Goal: Task Accomplishment & Management: Manage account settings

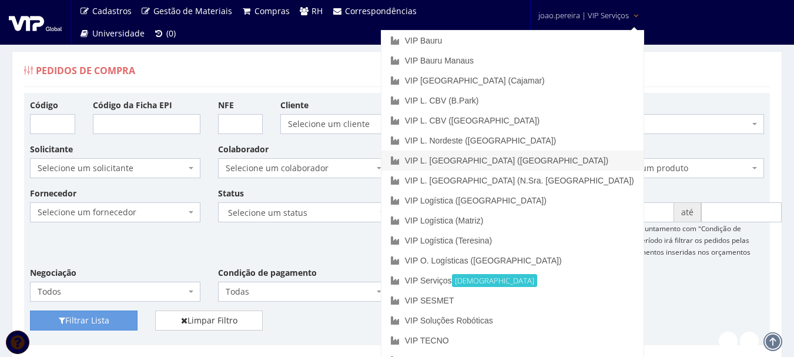
click at [568, 157] on link "VIP L. [GEOGRAPHIC_DATA] ([GEOGRAPHIC_DATA])" at bounding box center [512, 160] width 262 height 20
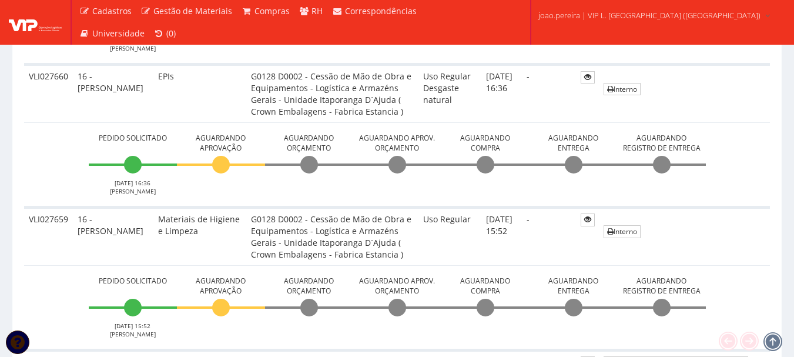
scroll to position [470, 0]
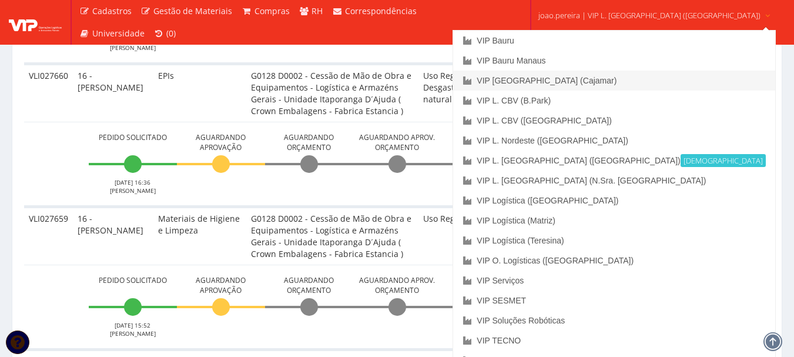
click at [571, 81] on link "VIP [GEOGRAPHIC_DATA] (Cajamar)" at bounding box center [613, 81] width 321 height 20
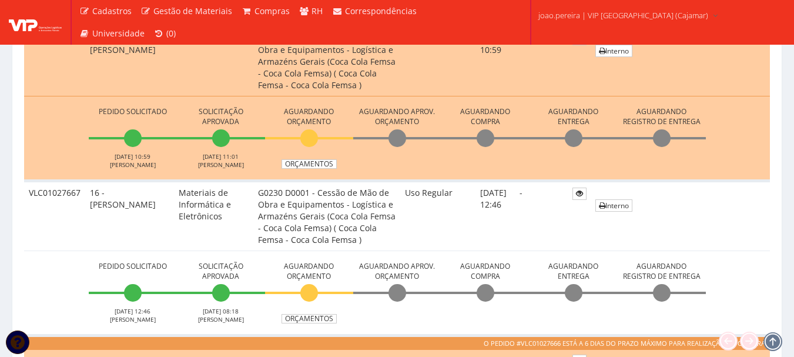
scroll to position [470, 0]
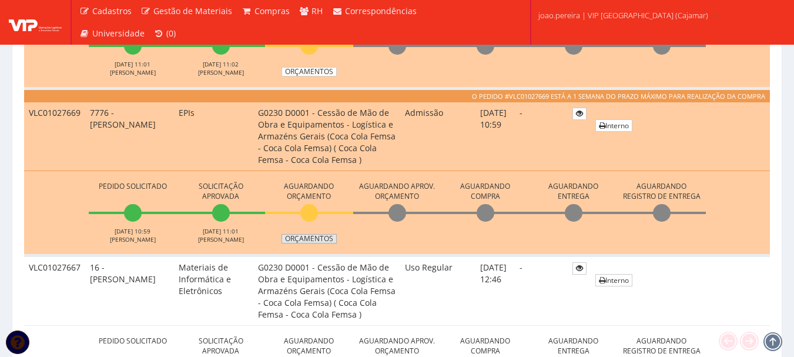
click at [309, 237] on link "Orçamentos" at bounding box center [308, 238] width 55 height 9
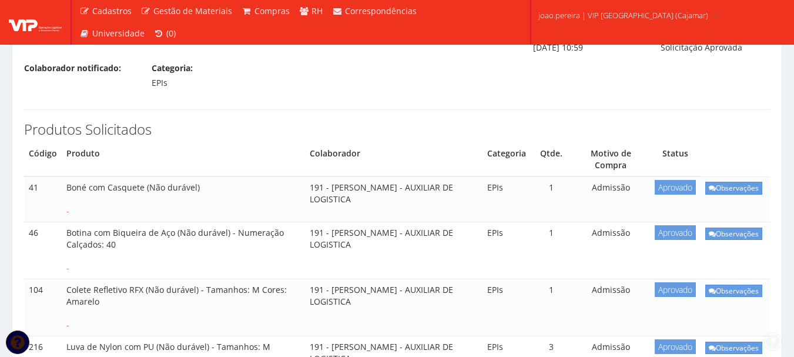
scroll to position [235, 0]
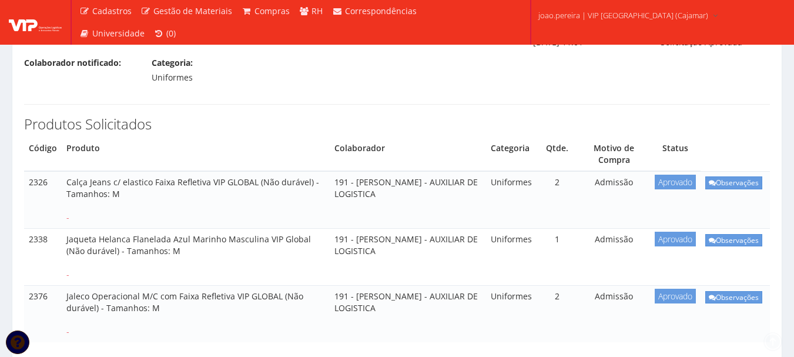
scroll to position [235, 0]
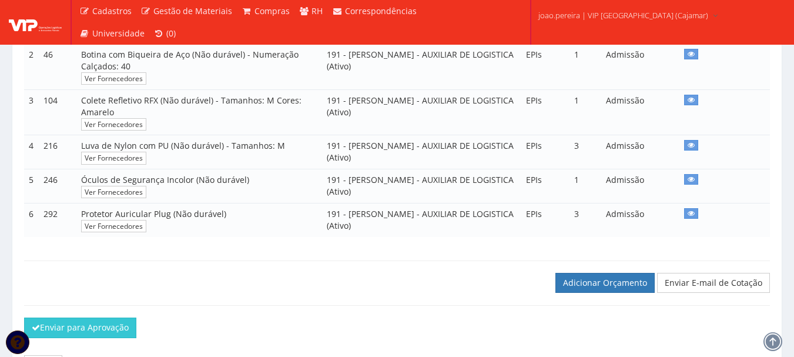
scroll to position [373, 0]
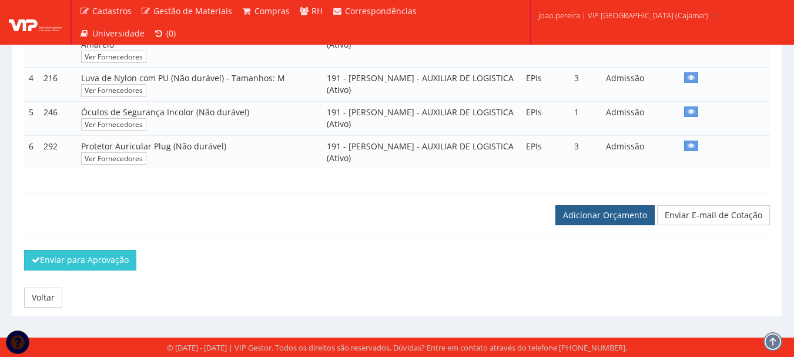
click at [598, 211] on link "Adicionar Orçamento" at bounding box center [604, 215] width 99 height 20
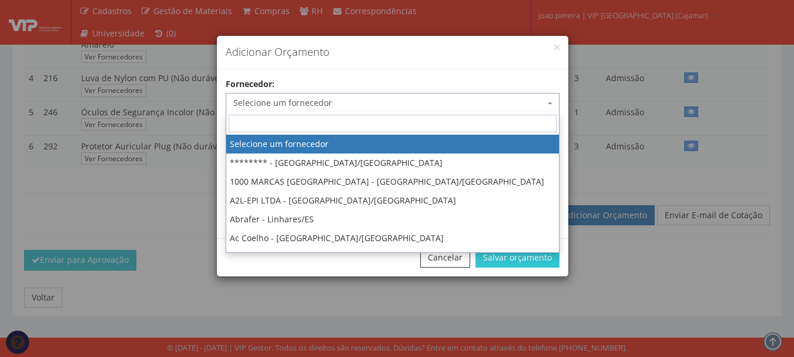
click at [358, 95] on span "Selecione um fornecedor" at bounding box center [393, 103] width 334 height 20
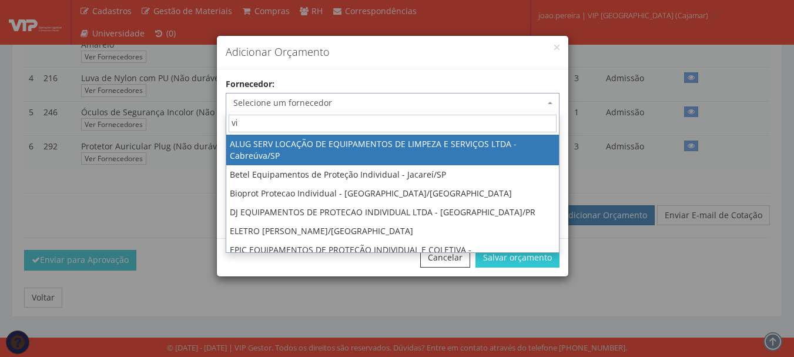
type input "vip"
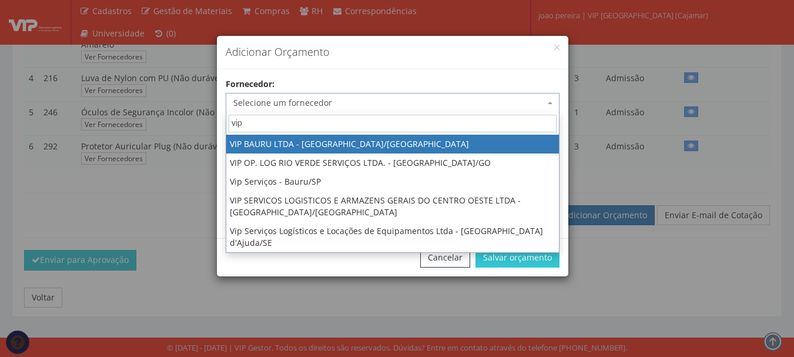
select select "532"
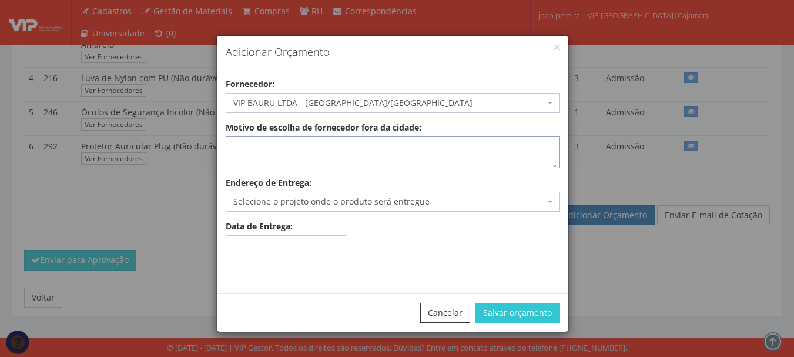
click at [350, 160] on textarea "Motivo de escolha de fornecedor fora da cidade:" at bounding box center [393, 152] width 334 height 32
type textarea "Estoque"
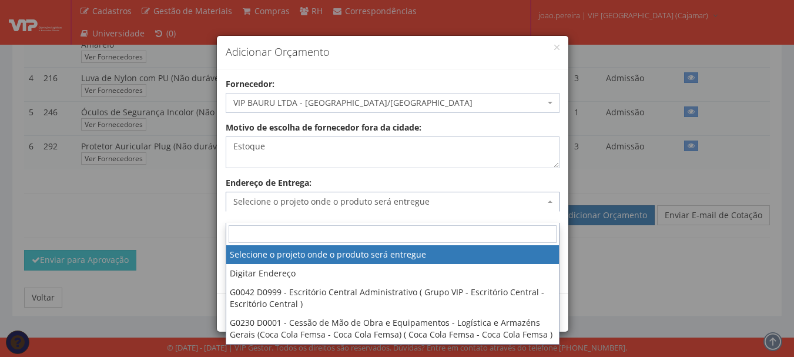
click at [345, 203] on span "Selecione o projeto onde o produto será entregue" at bounding box center [388, 202] width 311 height 12
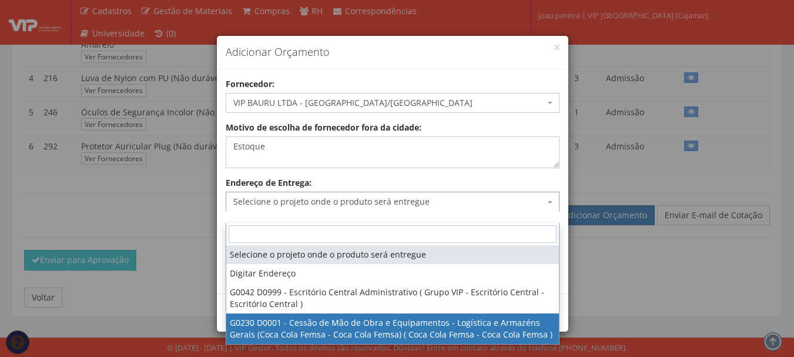
select select "230"
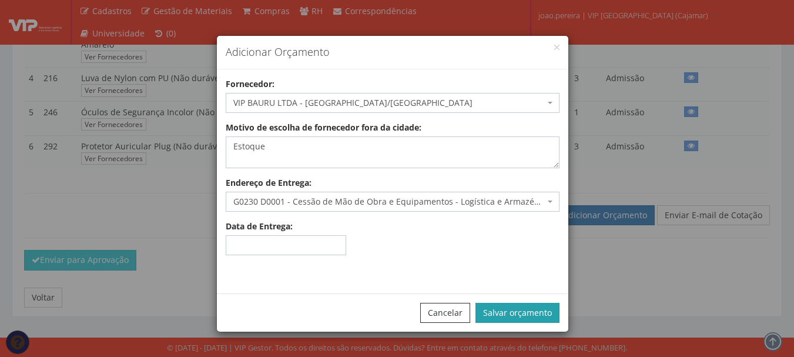
click at [516, 313] on button "Salvar orçamento" at bounding box center [517, 313] width 84 height 20
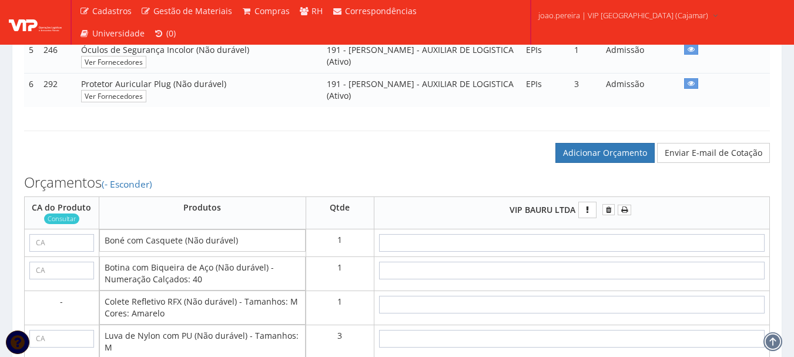
scroll to position [470, 0]
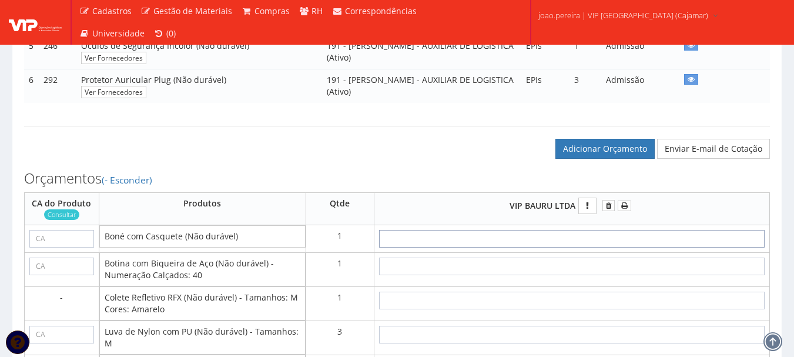
click at [605, 247] on input "text" at bounding box center [571, 239] width 385 height 18
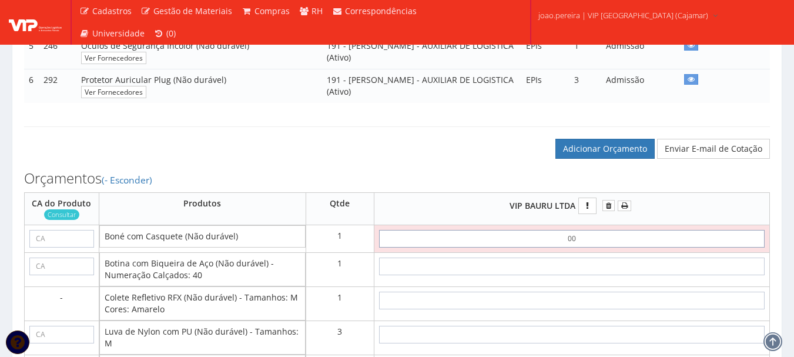
type input "0,01"
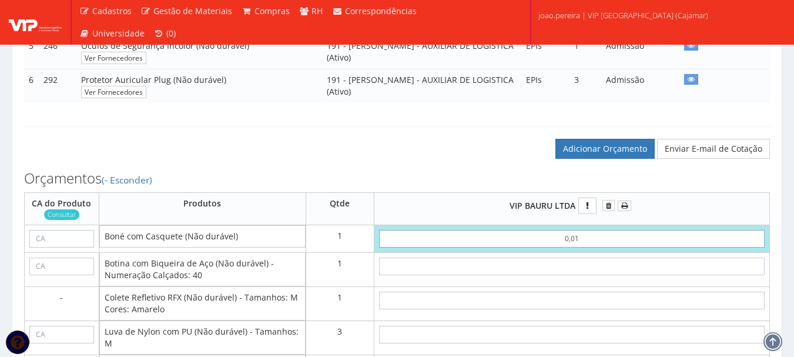
type input "0,01"
click at [49, 247] on input "text" at bounding box center [61, 239] width 65 height 18
click at [66, 247] on input "text" at bounding box center [61, 239] width 65 height 18
paste input "40033"
type input "40033"
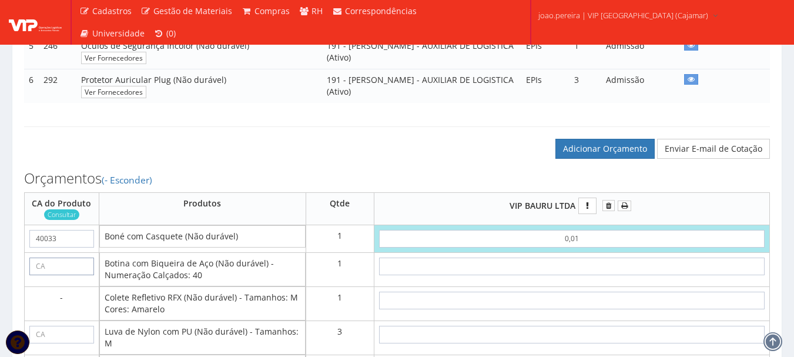
click at [56, 273] on input "text" at bounding box center [61, 266] width 65 height 18
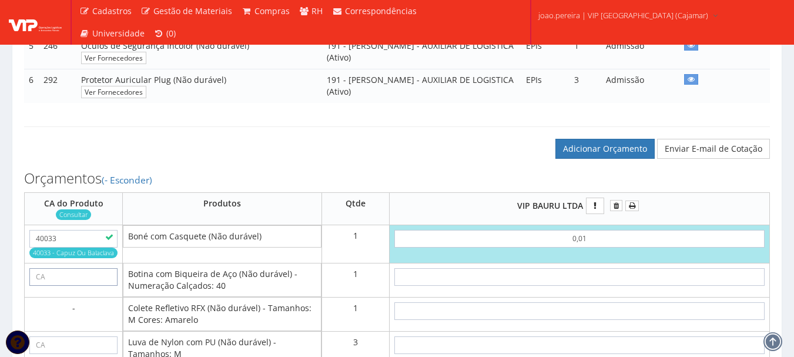
click at [71, 286] on input "text" at bounding box center [73, 277] width 88 height 18
paste input "43339"
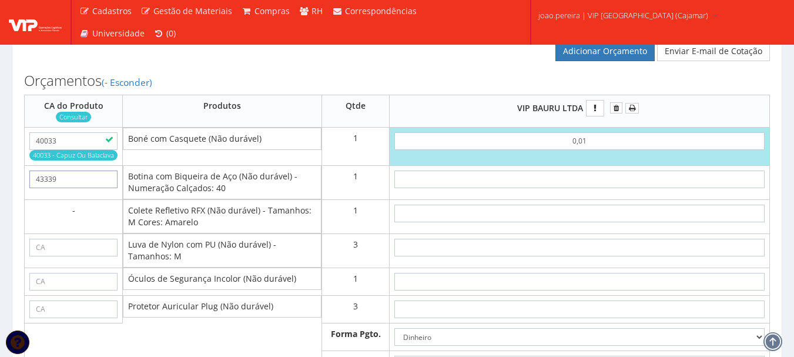
scroll to position [588, 0]
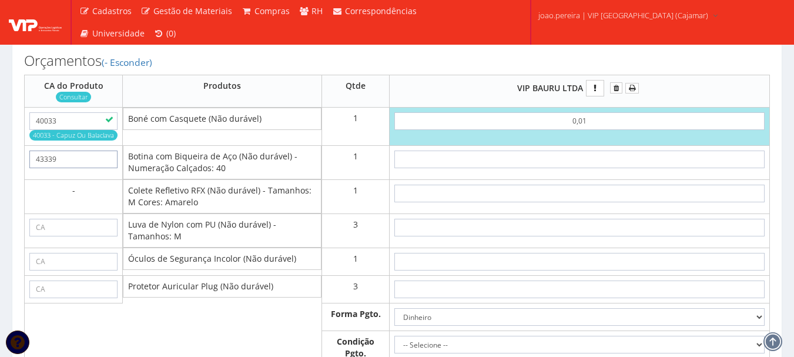
type input "43339"
click at [577, 168] on input "text" at bounding box center [579, 159] width 370 height 18
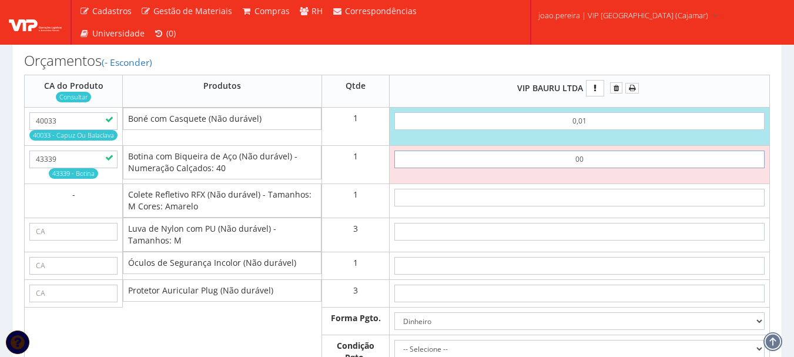
type input "0,01"
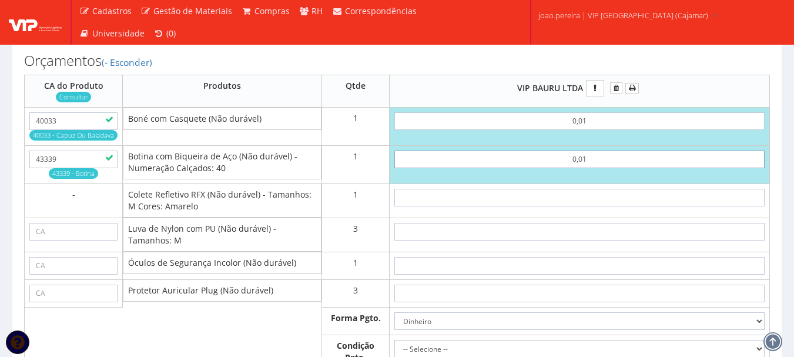
type input "0,02"
type input "0,01"
click at [597, 206] on input "text" at bounding box center [579, 198] width 370 height 18
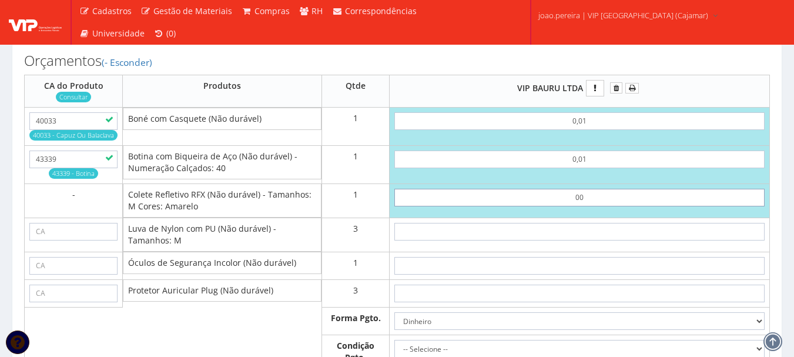
type input "0,01"
type input "0,03"
type input "0,01"
click at [85, 240] on input "text" at bounding box center [73, 232] width 88 height 18
paste input "30916"
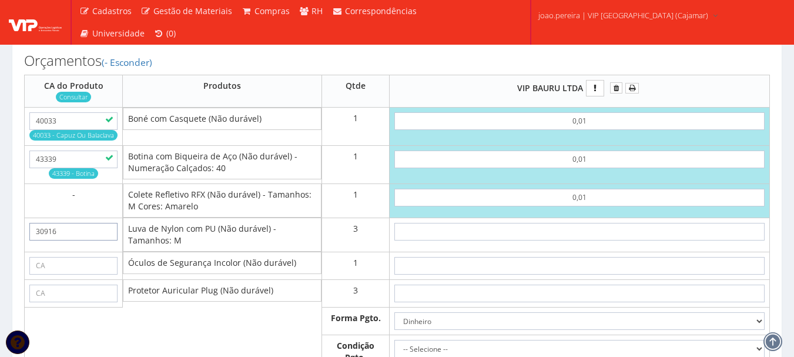
type input "30916"
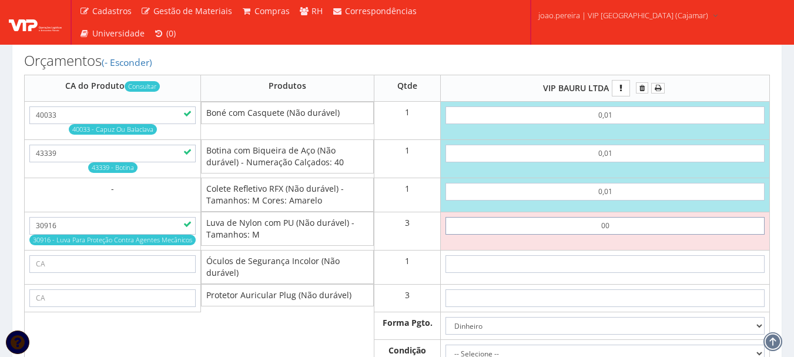
type input "0,01"
type input "0,06"
type input "0,01"
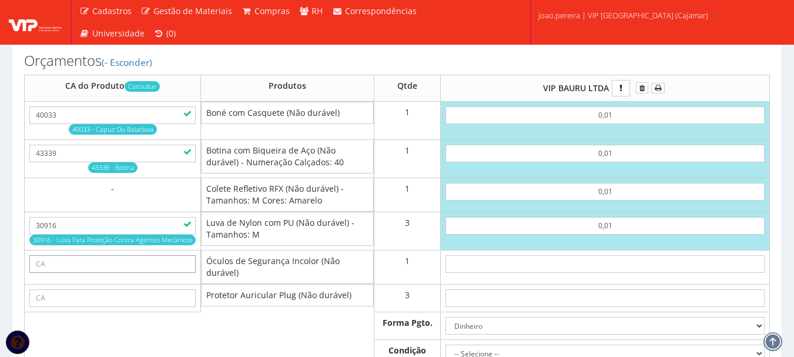
click at [78, 273] on input "text" at bounding box center [112, 264] width 166 height 18
paste input "11268"
type input "11268"
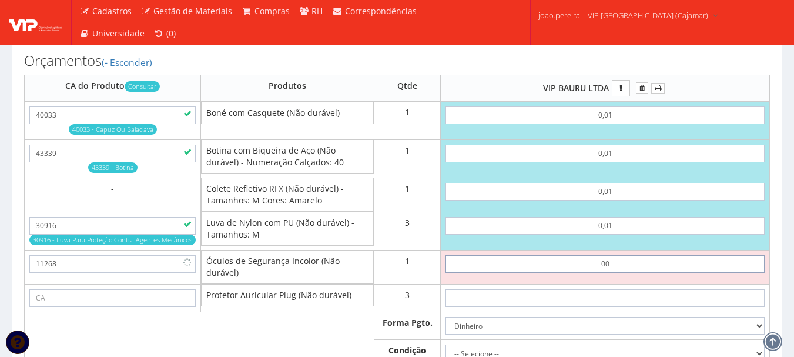
type input "0,01"
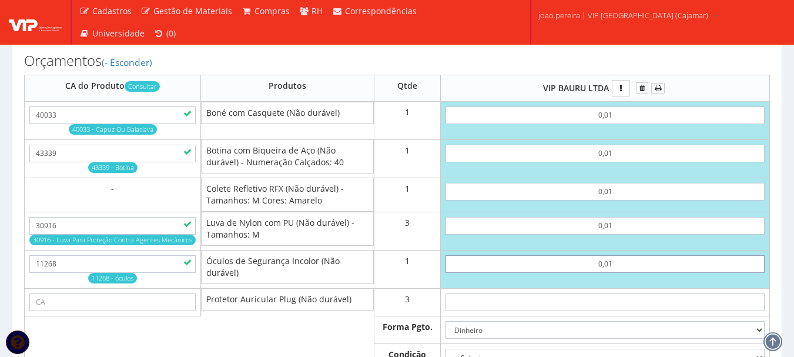
type input "0,07"
type input "0,01"
click at [69, 311] on input "text" at bounding box center [112, 302] width 166 height 18
paste input "5745"
type input "5745"
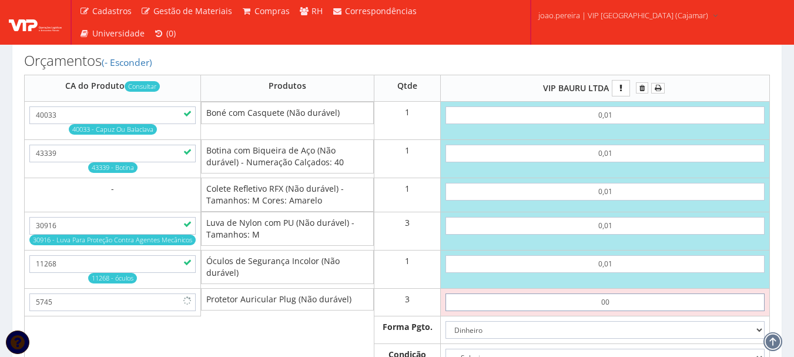
type input "0,01"
type input "0,10"
type input "0,01"
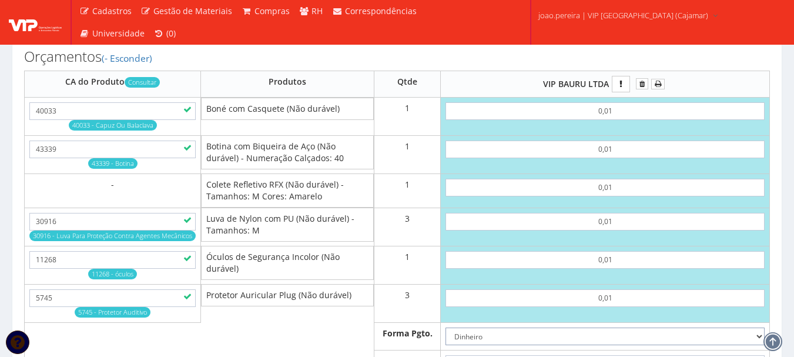
scroll to position [709, 0]
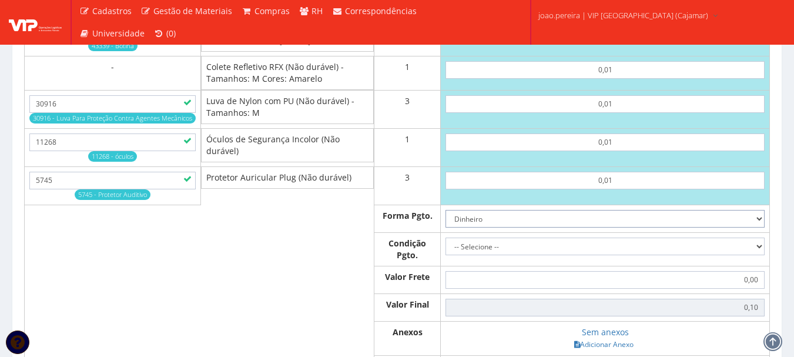
click at [760, 227] on select "Dinheiro Boleto Bancário Depósito Transferência Bancária Cartão de Crédito Cart…" at bounding box center [604, 219] width 319 height 18
click at [445, 221] on select "Dinheiro Boleto Bancário Depósito Transferência Bancária Cartão de Crédito Cart…" at bounding box center [604, 219] width 319 height 18
drag, startPoint x: 763, startPoint y: 259, endPoint x: 752, endPoint y: 260, distance: 11.3
click at [763, 255] on select "-- Selecione -- À vista 7 dias 10 dias" at bounding box center [604, 246] width 319 height 18
select select "0"
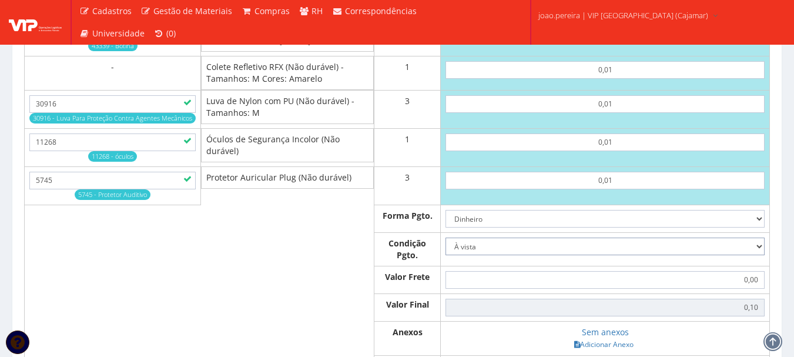
click at [445, 249] on select "-- Selecione -- À vista 7 dias 10 dias" at bounding box center [604, 246] width 319 height 18
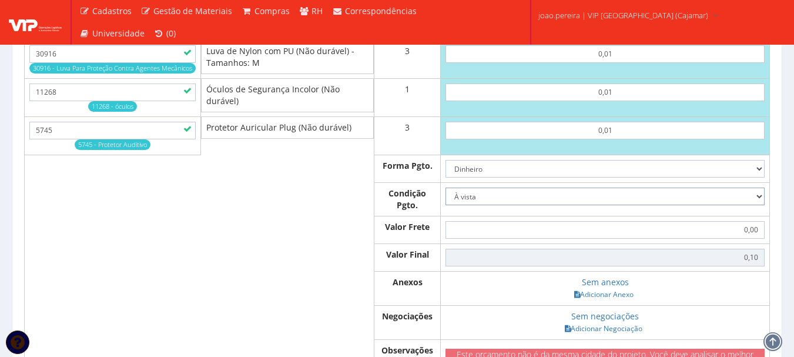
scroll to position [827, 0]
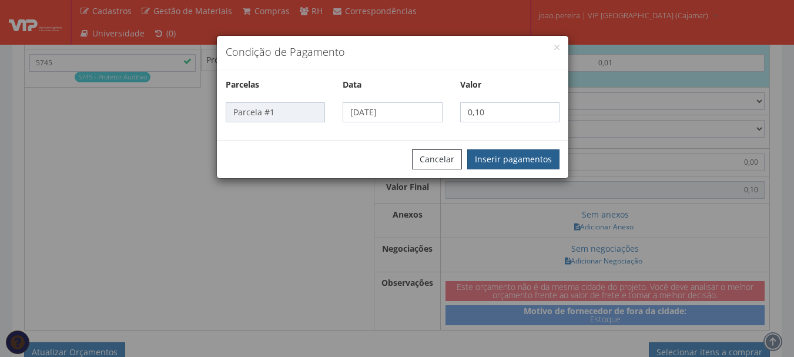
click at [501, 160] on button "Inserir pagamentos" at bounding box center [513, 159] width 92 height 20
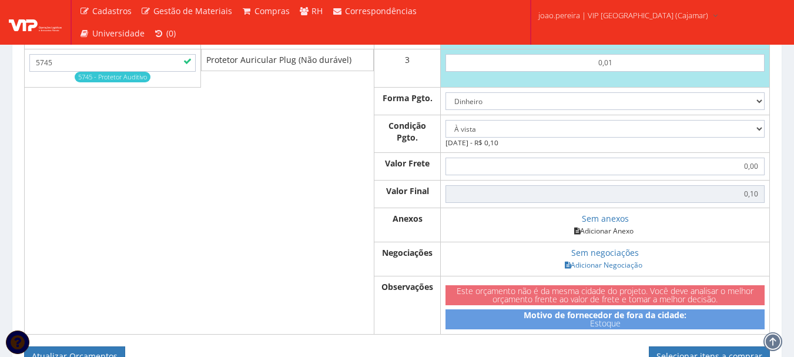
click at [623, 237] on link "Adicionar Anexo" at bounding box center [604, 230] width 66 height 12
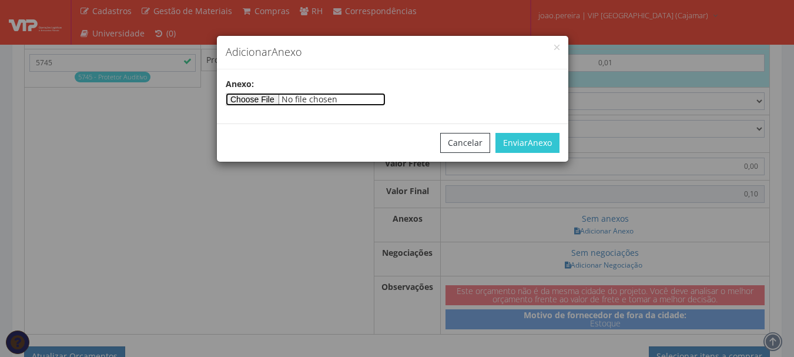
click at [279, 99] on input"] "file" at bounding box center [306, 99] width 160 height 13
type input"] "C:\fakepath\PEDIDOS SEM NOTA FISCAL ESTOQUE.docx"
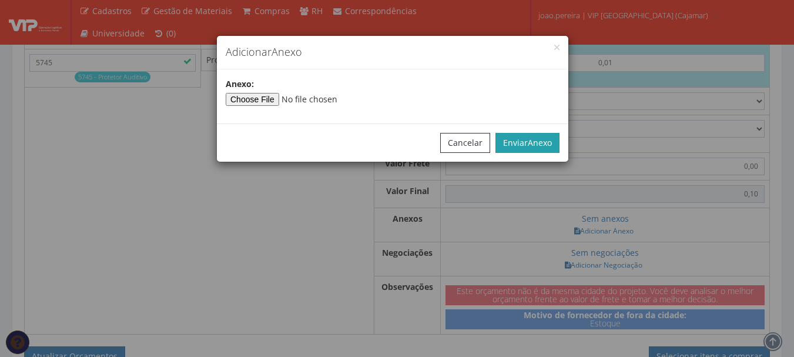
click at [542, 137] on span "Anexo" at bounding box center [540, 142] width 24 height 11
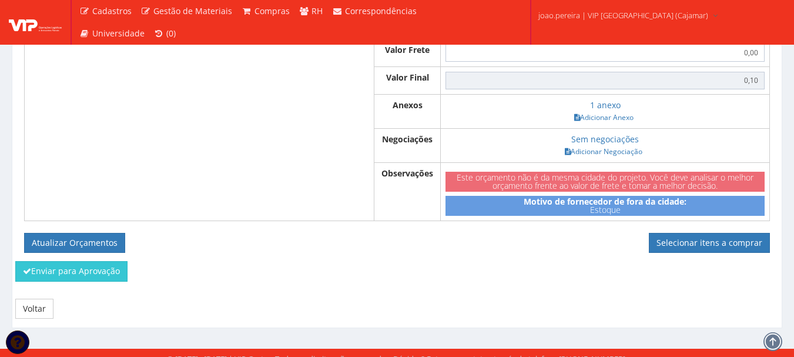
scroll to position [963, 0]
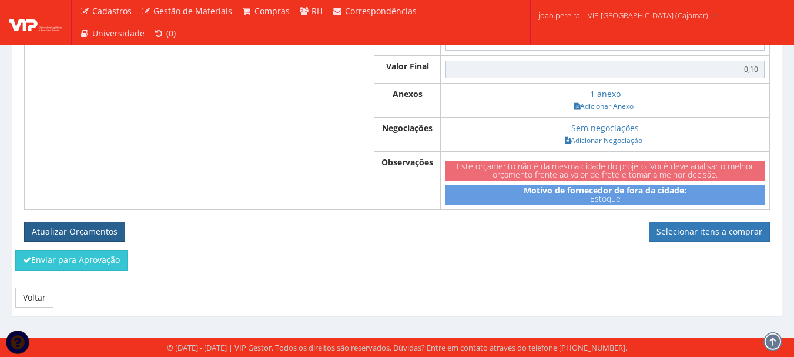
click at [77, 230] on button "Atualizar Orçamentos" at bounding box center [74, 232] width 101 height 20
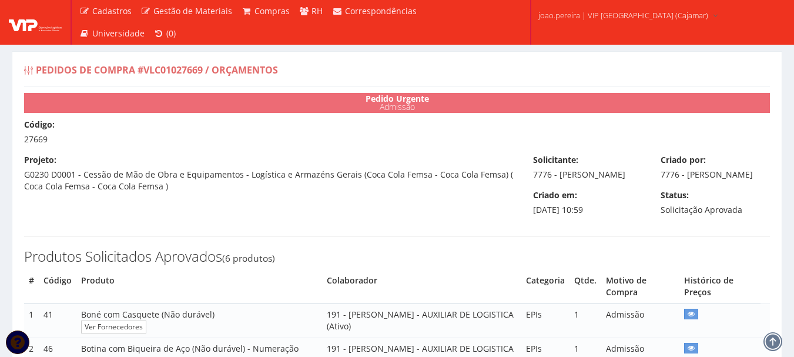
select select "0"
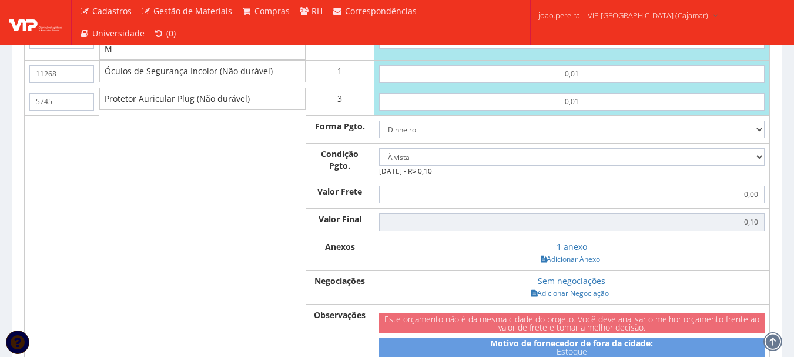
scroll to position [823, 0]
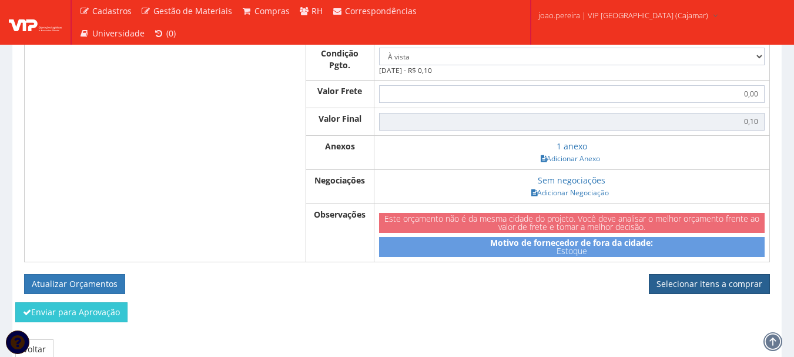
click at [723, 294] on link "Selecionar itens a comprar" at bounding box center [709, 284] width 121 height 20
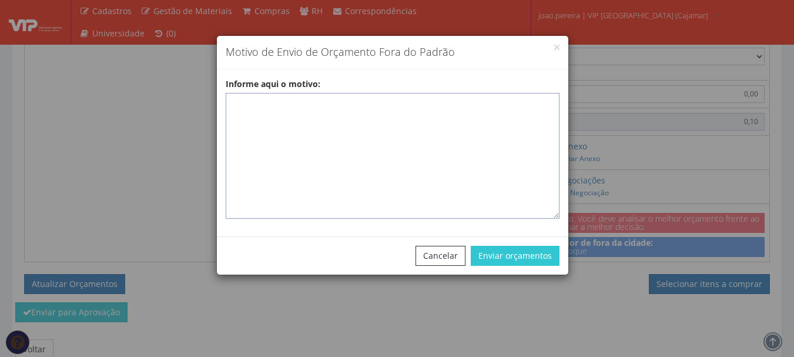
click at [236, 104] on textarea "Informe aqui o motivo:" at bounding box center [393, 156] width 334 height 126
paste textarea "Pedido de compra para emissão de ficha de EPIS ou Uniformes para colaborador - …"
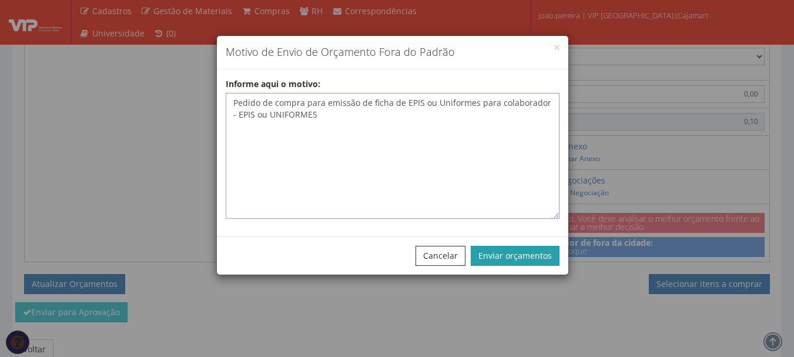
type textarea "Pedido de compra para emissão de ficha de EPIS ou Uniformes para colaborador - …"
click at [519, 254] on button "Enviar orçamentos" at bounding box center [515, 256] width 89 height 20
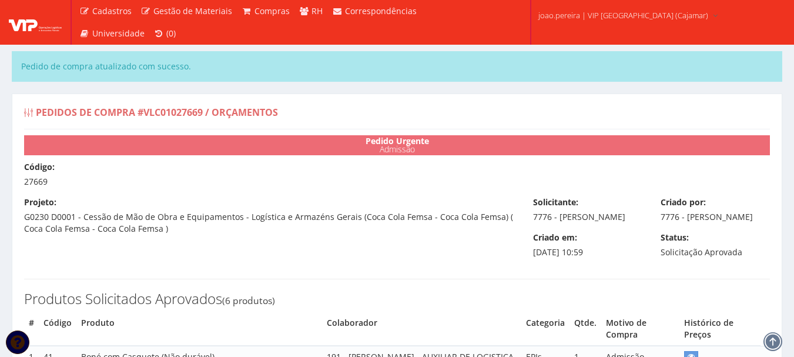
select select "0"
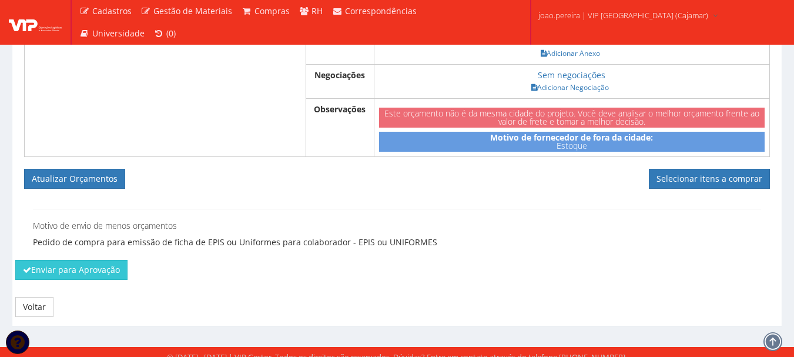
scroll to position [991, 0]
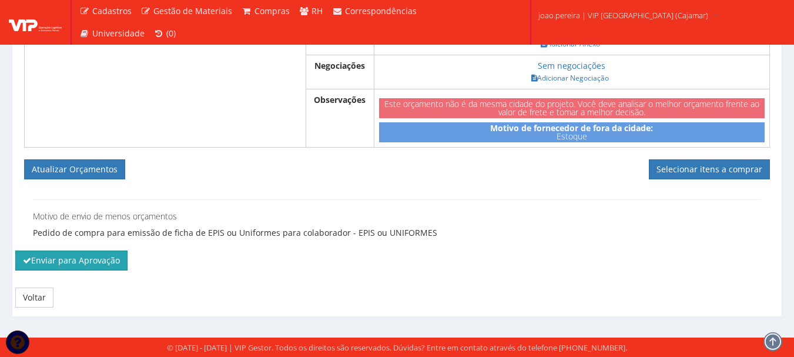
click at [72, 258] on button "Enviar para Aprovação" at bounding box center [71, 260] width 112 height 20
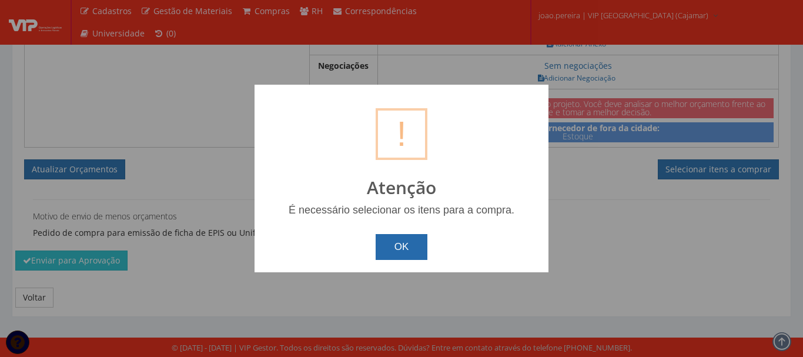
click at [400, 242] on button "OK" at bounding box center [401, 247] width 52 height 26
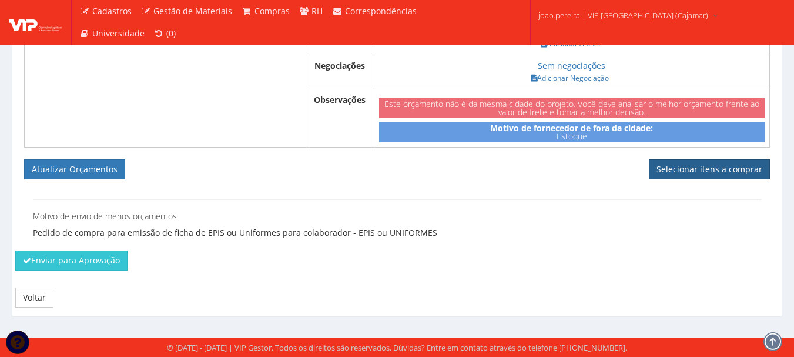
click at [714, 167] on link "Selecionar itens a comprar" at bounding box center [709, 169] width 121 height 20
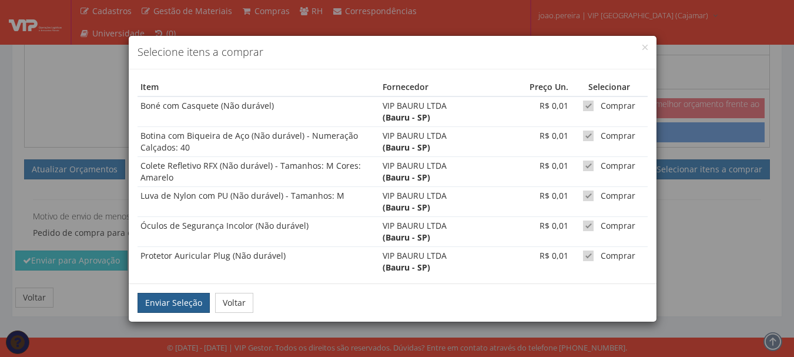
click at [198, 306] on button "Enviar Seleção" at bounding box center [173, 303] width 72 height 20
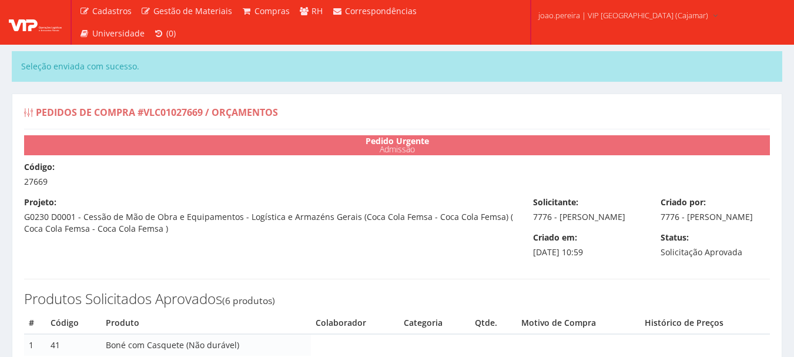
select select "0"
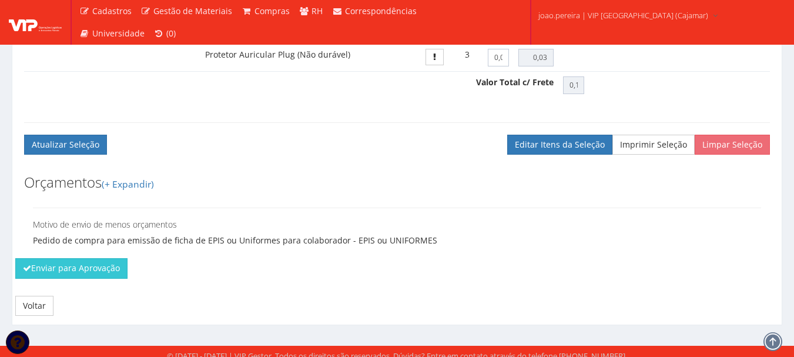
scroll to position [764, 0]
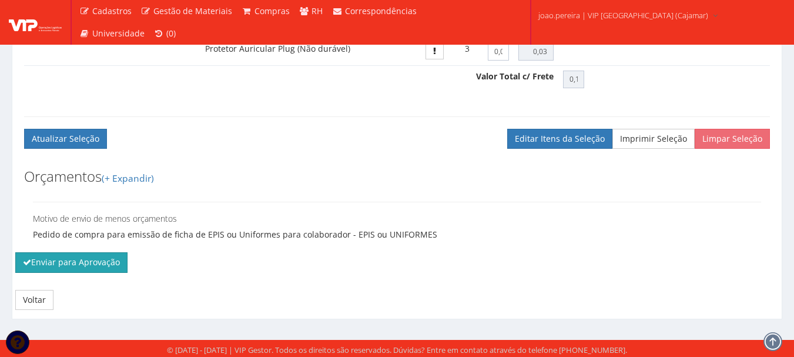
click at [46, 272] on button "Enviar para Aprovação" at bounding box center [71, 262] width 112 height 20
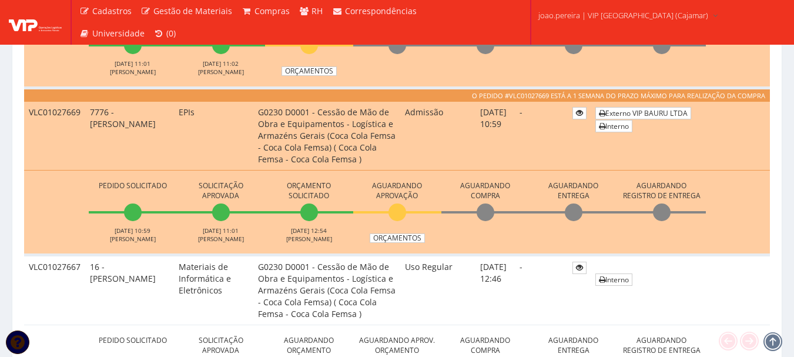
scroll to position [470, 0]
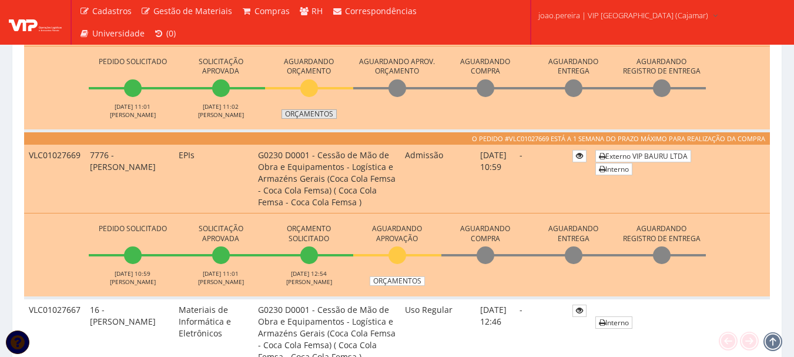
click at [311, 114] on link "Orçamentos" at bounding box center [308, 113] width 55 height 9
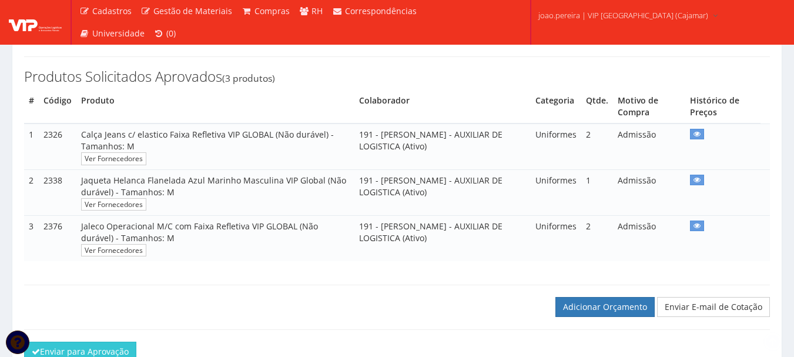
scroll to position [235, 0]
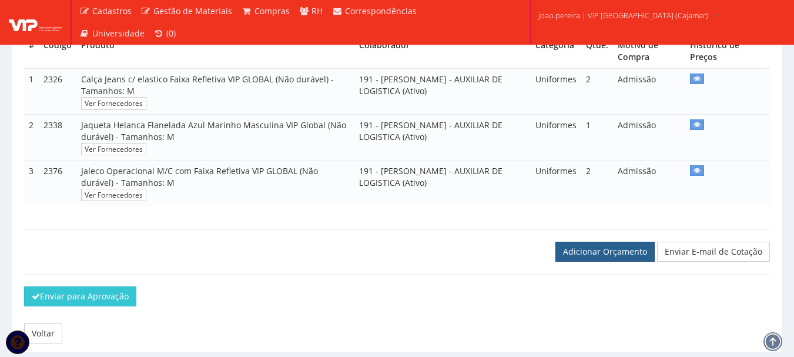
click at [591, 261] on link "Adicionar Orçamento" at bounding box center [604, 252] width 99 height 20
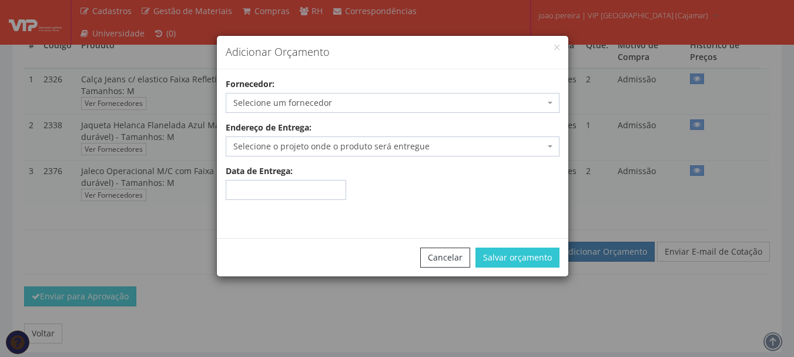
click at [317, 103] on span "Selecione um fornecedor" at bounding box center [388, 103] width 311 height 12
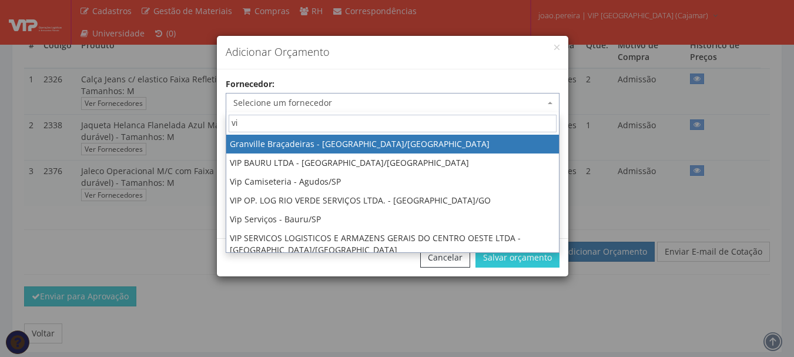
type input "vip"
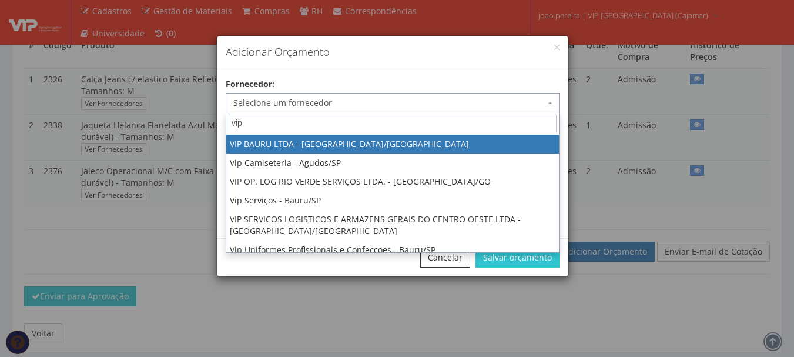
select select "532"
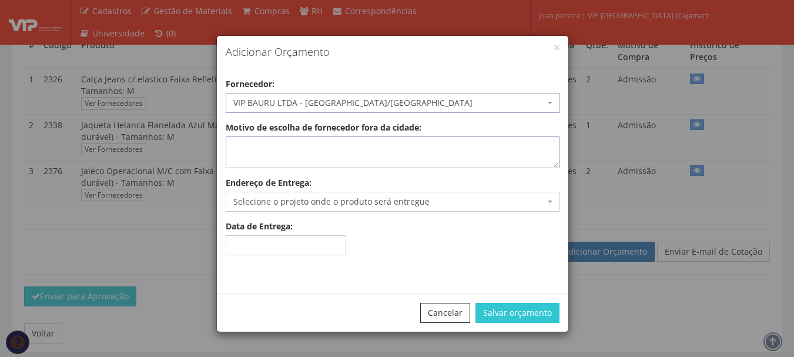
click at [291, 147] on textarea "Motivo de escolha de fornecedor fora da cidade:" at bounding box center [393, 152] width 334 height 32
type textarea "Estoque"
click at [294, 199] on span "Selecione o projeto onde o produto será entregue" at bounding box center [388, 202] width 311 height 12
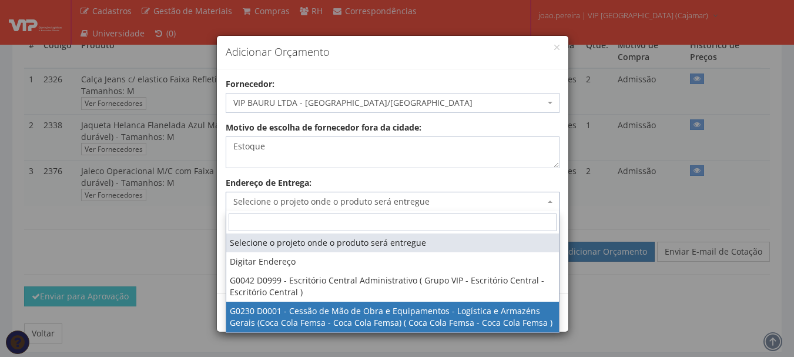
select select "230"
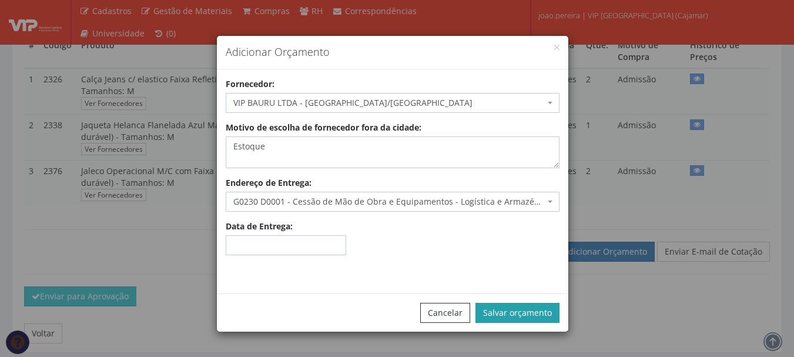
click at [529, 314] on button "Salvar orçamento" at bounding box center [517, 313] width 84 height 20
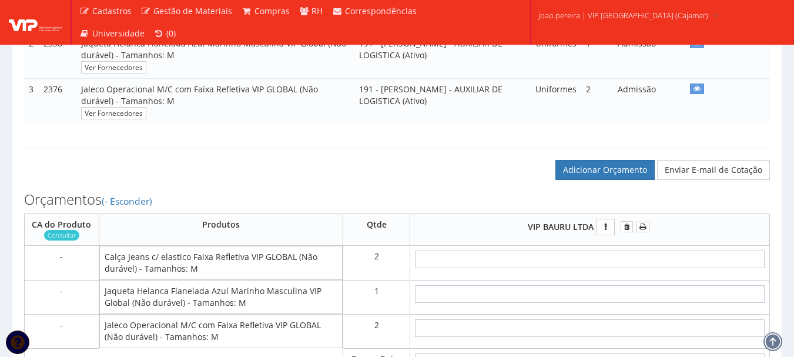
scroll to position [470, 0]
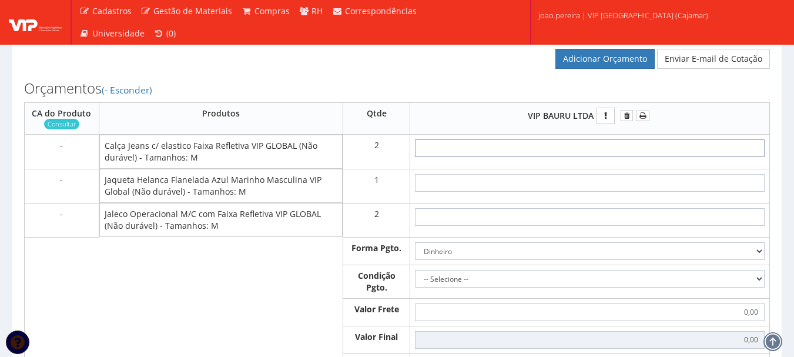
click at [593, 157] on input "text" at bounding box center [590, 148] width 350 height 18
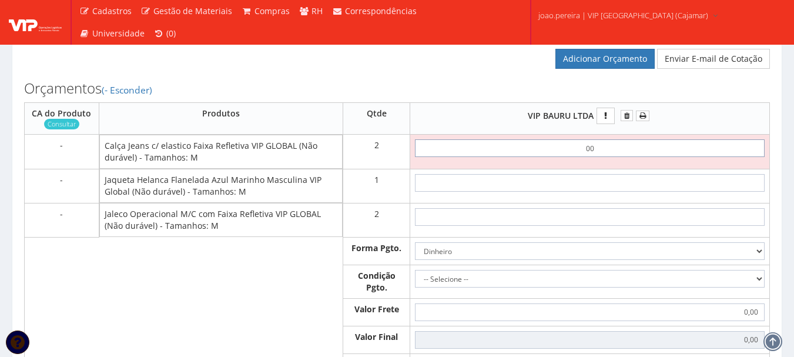
type input "0,01"
type input "0,02"
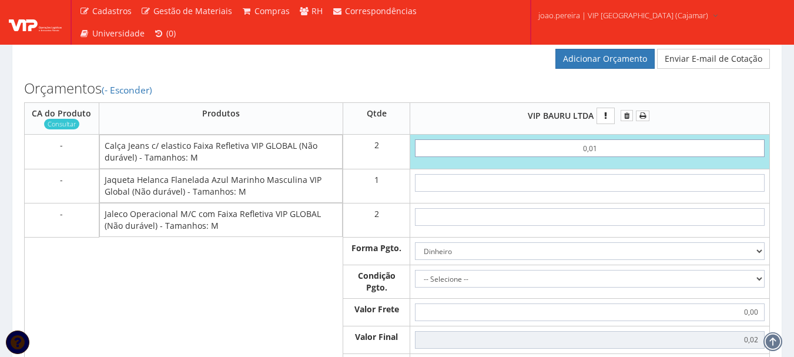
type input "0,01"
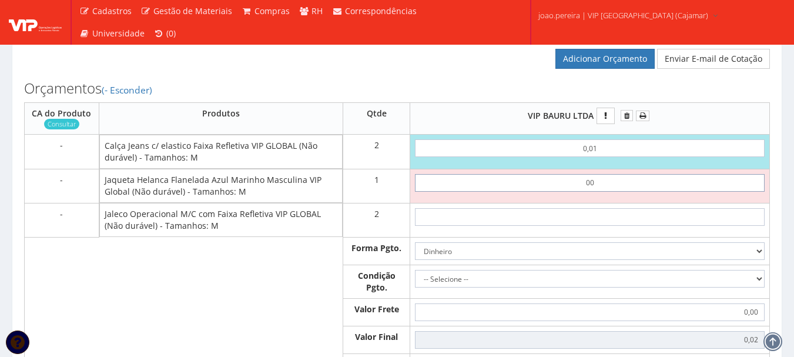
type input "0,01"
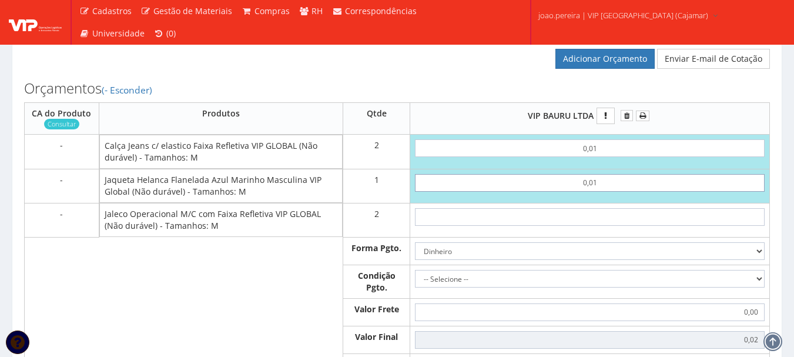
type input "0,03"
type input "0,01"
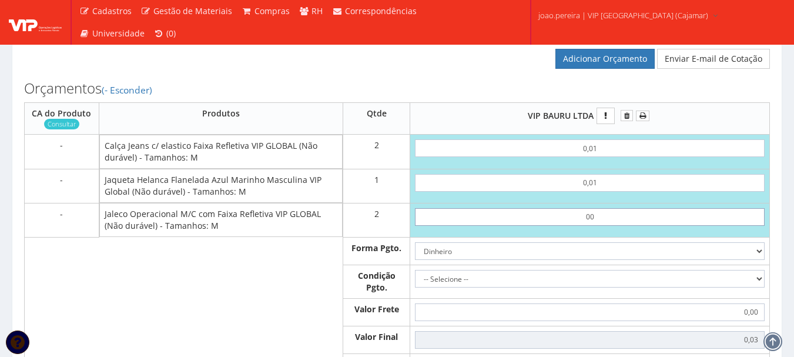
type input "0,01"
type input "0,05"
type input "0,01"
click at [759, 260] on select "Dinheiro Boleto Bancário Depósito Transferência Bancária Cartão de Crédito Cart…" at bounding box center [590, 251] width 350 height 18
click at [760, 287] on select "-- Selecione -- À vista 7 dias 10 dias" at bounding box center [590, 279] width 350 height 18
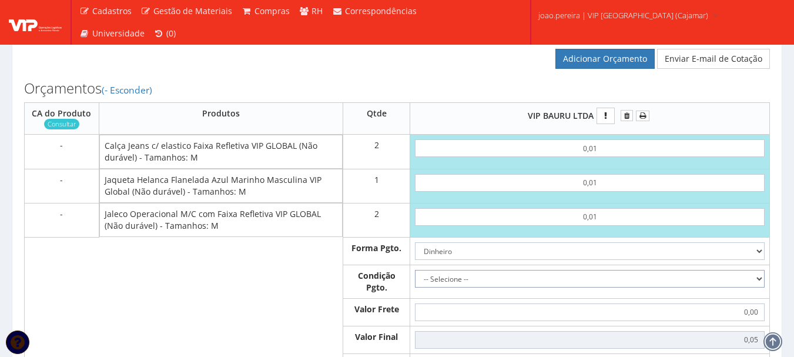
select select "0"
click at [415, 281] on select "-- Selecione -- À vista 7 dias 10 dias" at bounding box center [590, 279] width 350 height 18
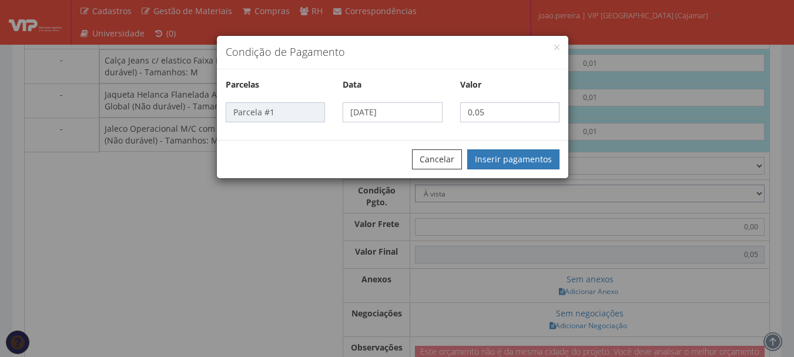
scroll to position [646, 0]
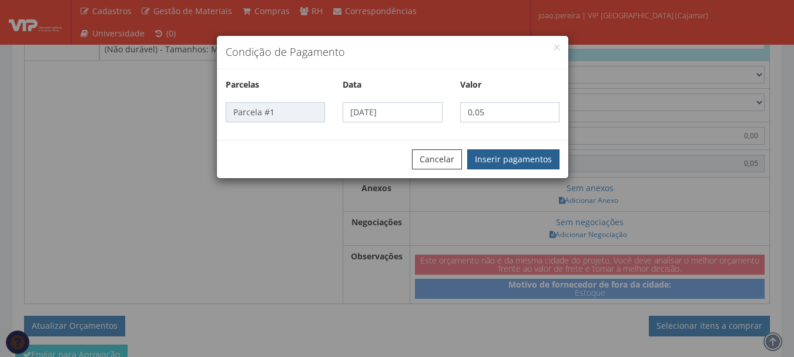
click at [507, 154] on button "Inserir pagamentos" at bounding box center [513, 159] width 92 height 20
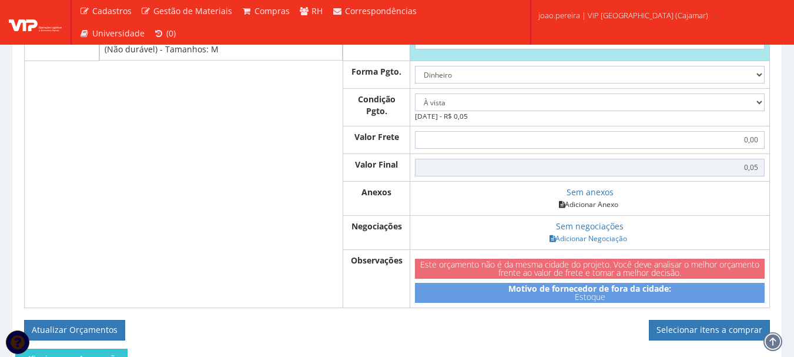
click at [597, 210] on link "Adicionar Anexo" at bounding box center [588, 204] width 66 height 12
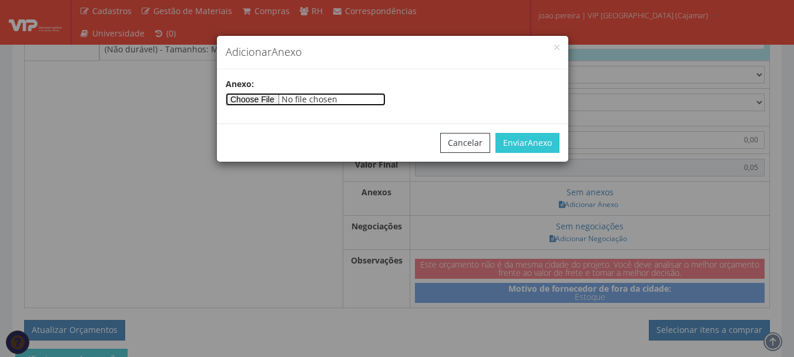
click at [275, 103] on input"] "file" at bounding box center [306, 99] width 160 height 13
type input"] "C:\fakepath\PEDIDOS SEM NOTA FISCAL ESTOQUE.docx"
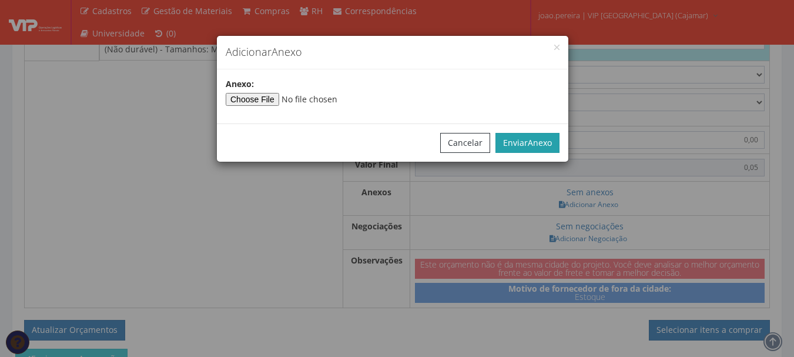
click at [524, 143] on button "Enviar Anexo" at bounding box center [527, 143] width 64 height 20
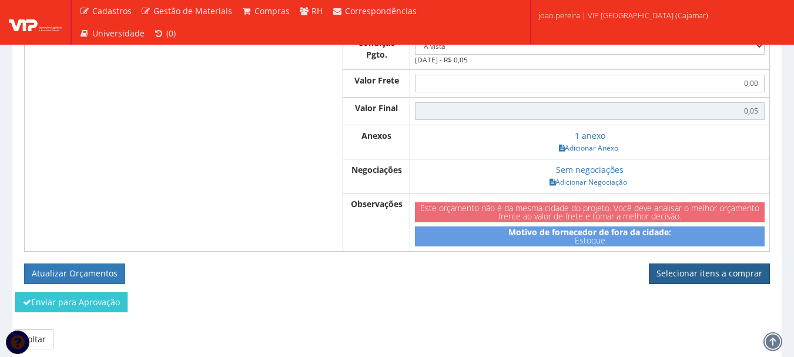
scroll to position [756, 0]
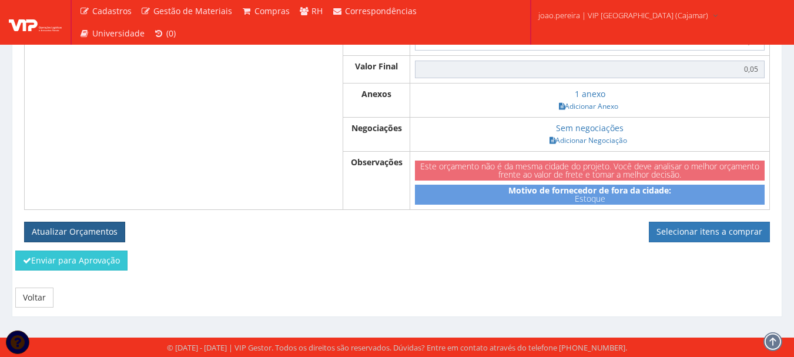
click at [75, 227] on button "Atualizar Orçamentos" at bounding box center [74, 232] width 101 height 20
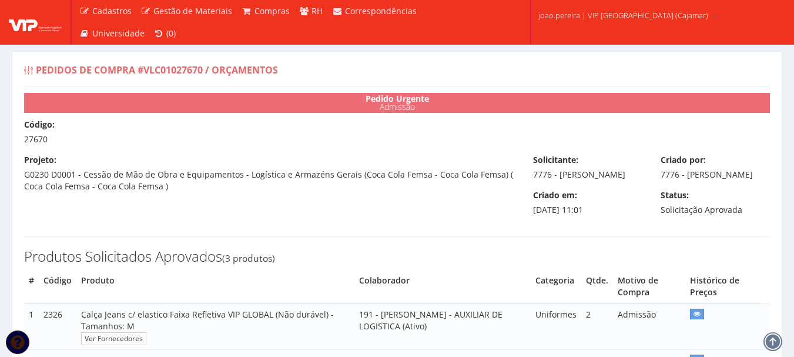
select select "0"
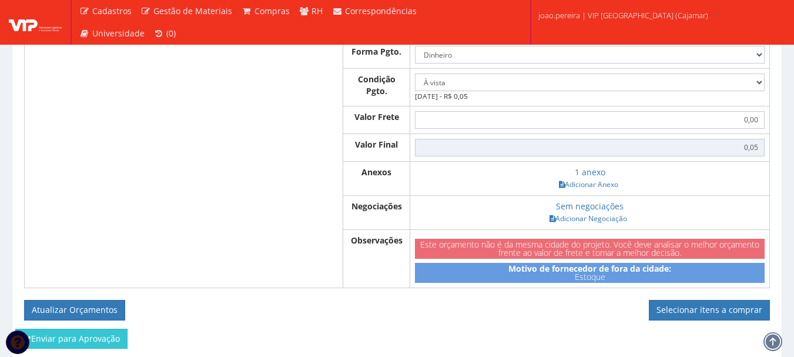
scroll to position [705, 0]
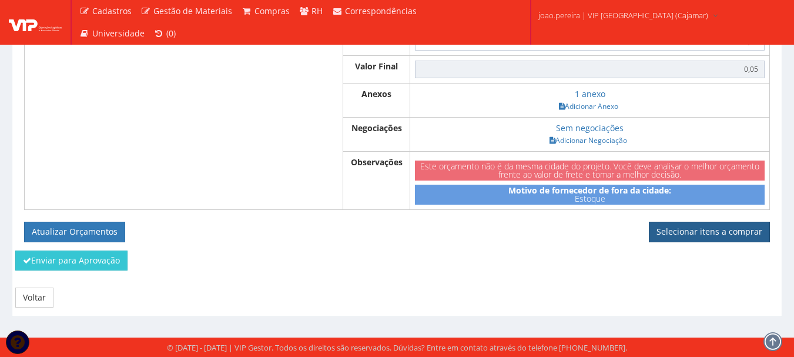
click at [715, 242] on link "Selecionar itens a comprar" at bounding box center [709, 232] width 121 height 20
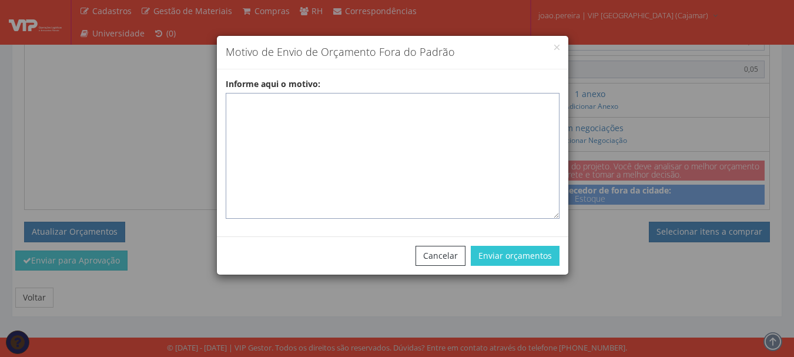
click at [450, 119] on textarea "Informe aqui o motivo:" at bounding box center [393, 156] width 334 height 126
click at [330, 109] on textarea "Informe aqui o motivo:" at bounding box center [393, 156] width 334 height 126
paste textarea "Pedido de compra para emissão de ficha de EPIS ou Uniformes para colaborador - …"
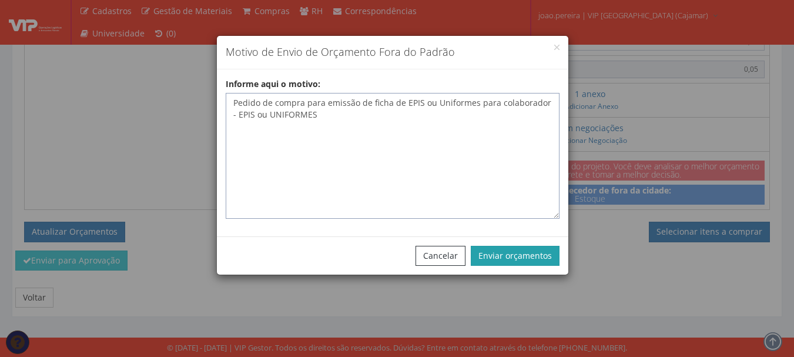
type textarea "Pedido de compra para emissão de ficha de EPIS ou Uniformes para colaborador - …"
click at [510, 252] on button "Enviar orçamentos" at bounding box center [515, 256] width 89 height 20
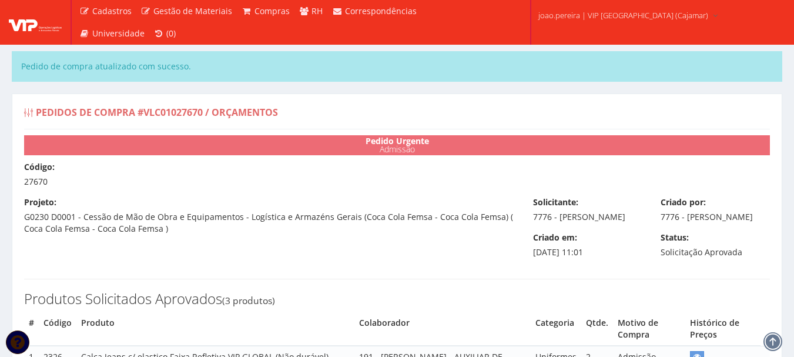
select select "0"
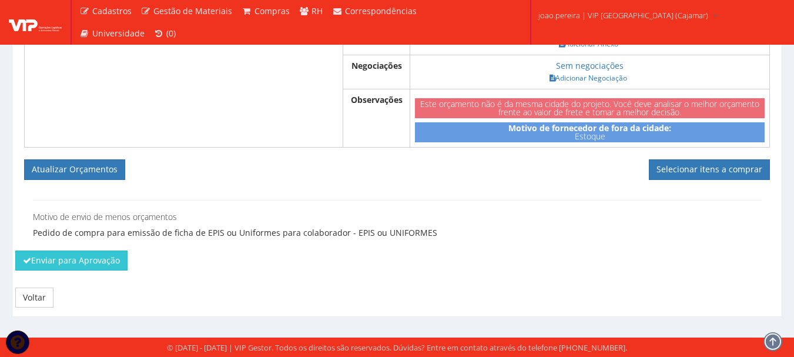
scroll to position [819, 0]
click at [705, 167] on link "Selecionar itens a comprar" at bounding box center [709, 169] width 121 height 20
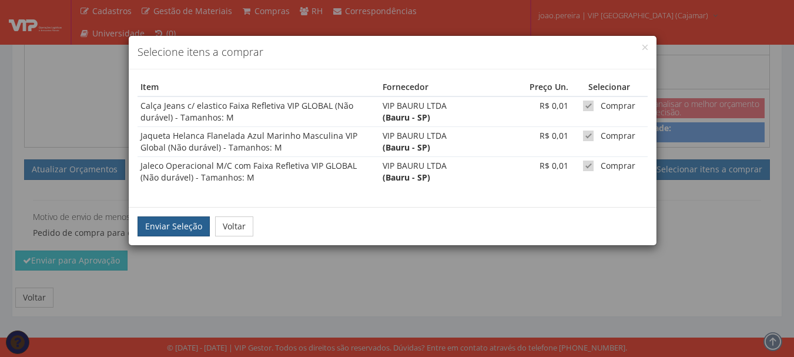
click at [182, 226] on button "Enviar Seleção" at bounding box center [173, 226] width 72 height 20
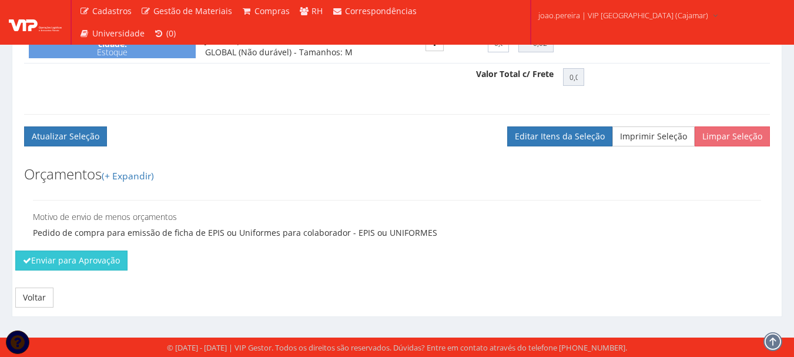
scroll to position [611, 0]
click at [71, 261] on button "Enviar para Aprovação" at bounding box center [71, 260] width 112 height 20
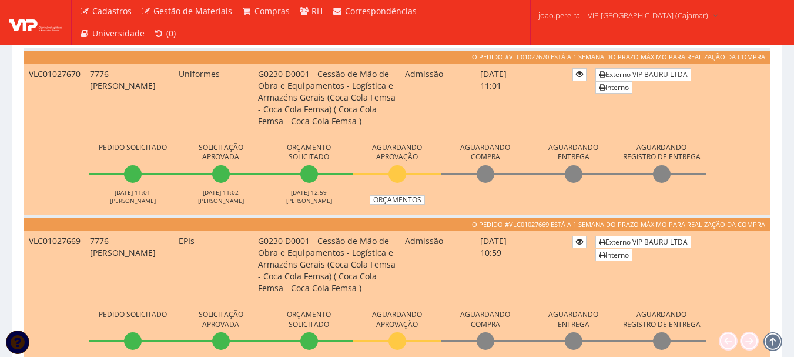
scroll to position [529, 0]
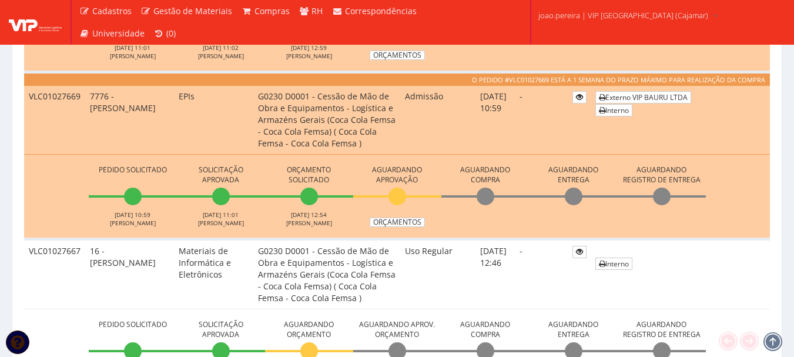
click at [55, 271] on td "VLC01027667" at bounding box center [54, 274] width 61 height 70
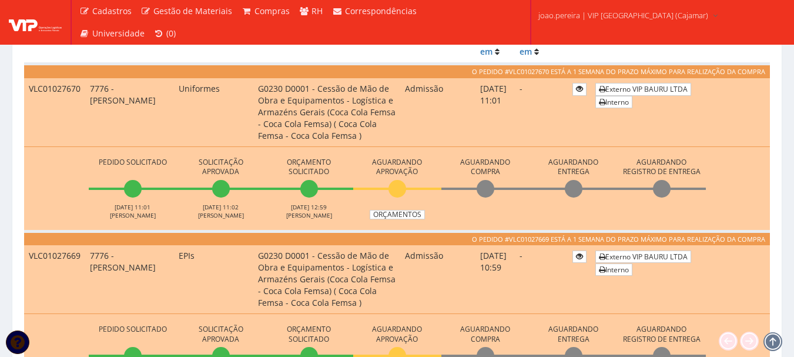
scroll to position [353, 0]
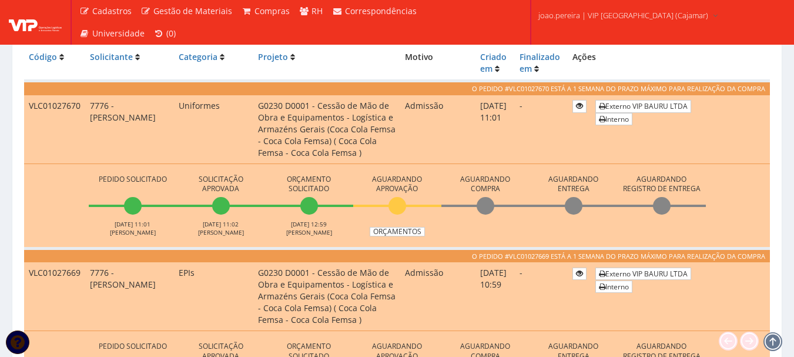
click at [465, 229] on li "Aguardando Compra" at bounding box center [485, 204] width 88 height 65
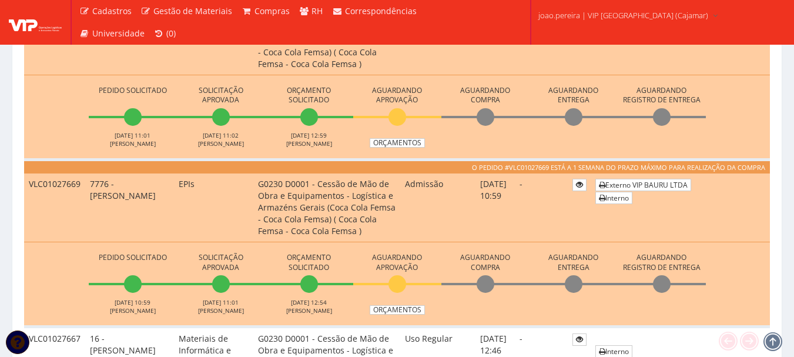
scroll to position [529, 0]
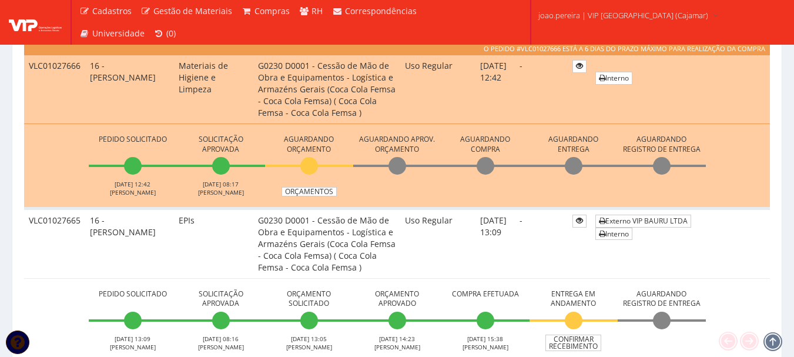
scroll to position [940, 0]
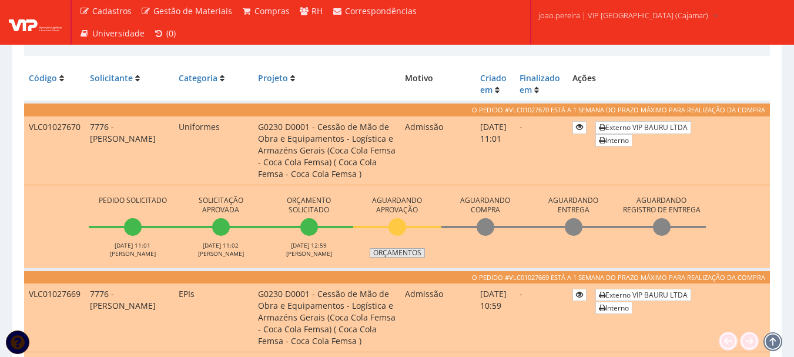
scroll to position [235, 0]
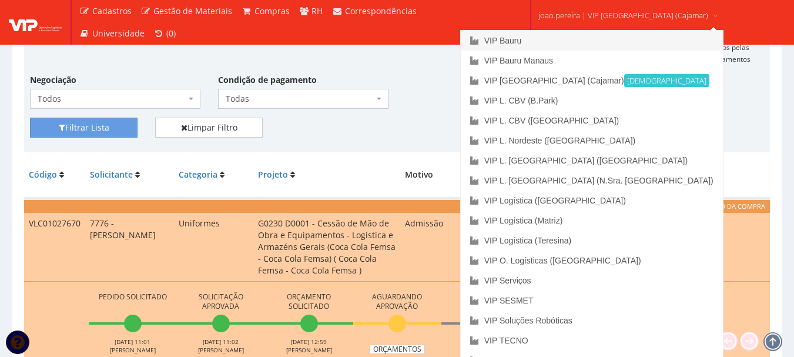
click at [559, 45] on link "VIP Bauru" at bounding box center [592, 41] width 262 height 20
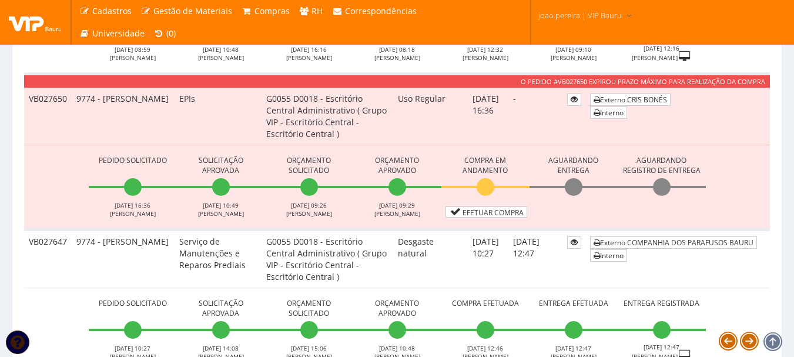
scroll to position [881, 0]
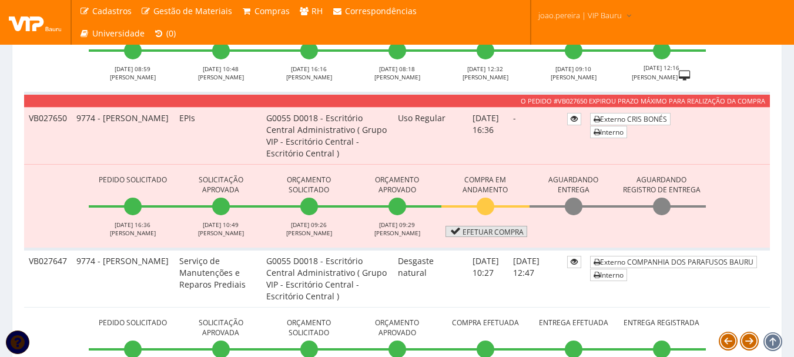
click at [498, 231] on link "Efetuar Compra" at bounding box center [486, 231] width 82 height 11
click at [491, 228] on link "Efetuar Compra" at bounding box center [486, 231] width 82 height 11
click at [499, 231] on link "Efetuar Compra" at bounding box center [486, 231] width 82 height 11
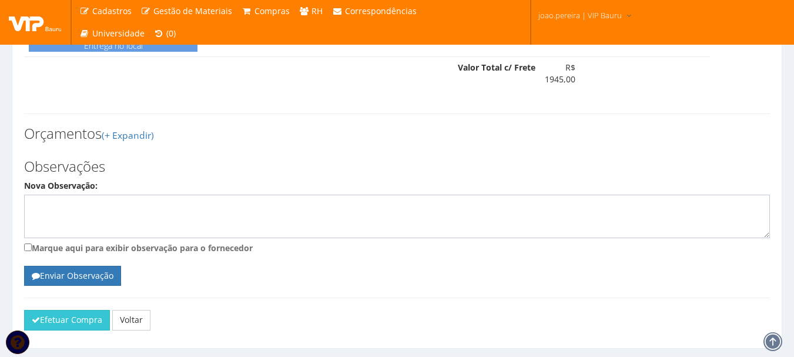
scroll to position [447, 0]
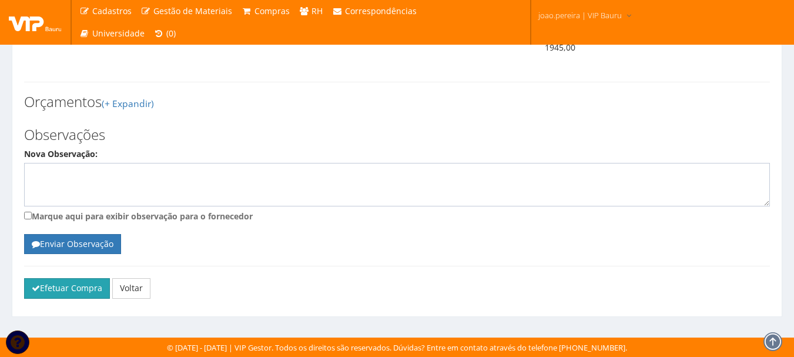
click at [60, 295] on button "Efetuar Compra" at bounding box center [67, 288] width 86 height 20
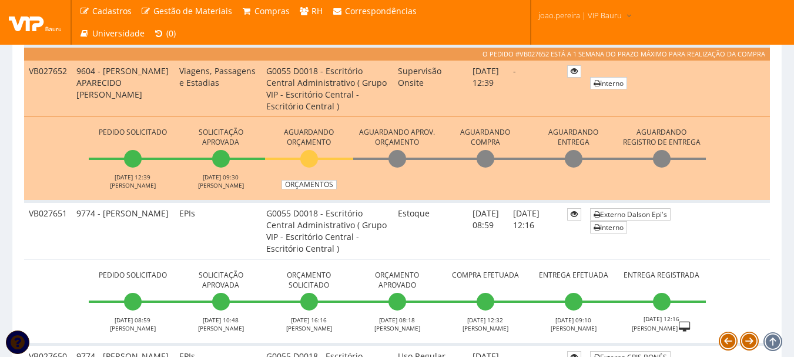
scroll to position [646, 0]
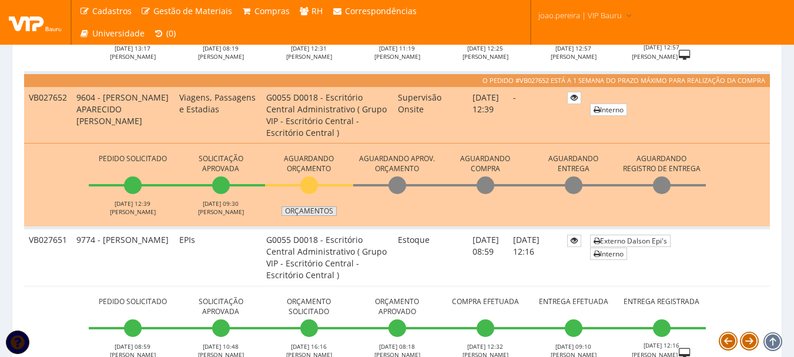
click at [307, 209] on link "Orçamentos" at bounding box center [308, 210] width 55 height 9
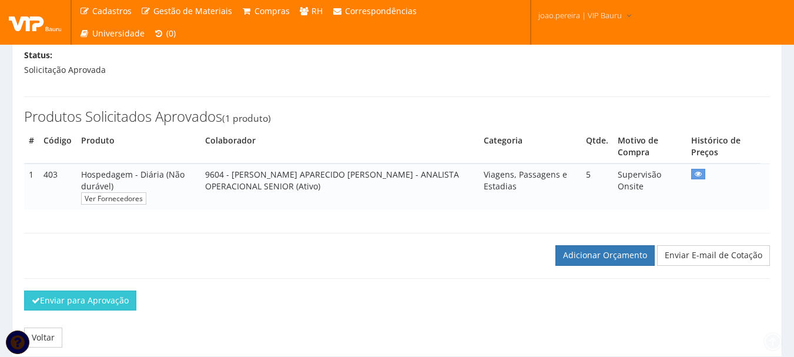
scroll to position [201, 0]
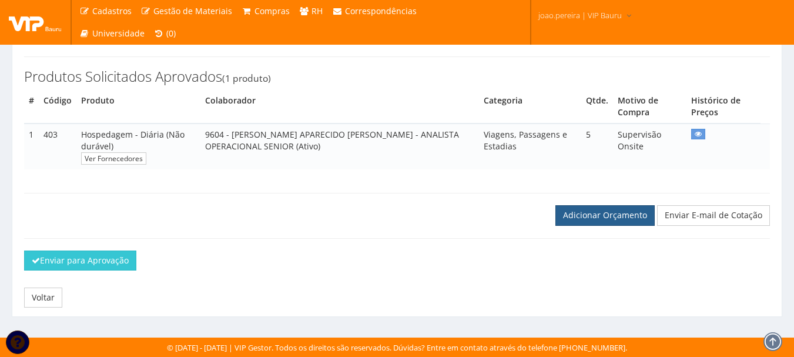
click at [614, 212] on link "Adicionar Orçamento" at bounding box center [604, 215] width 99 height 20
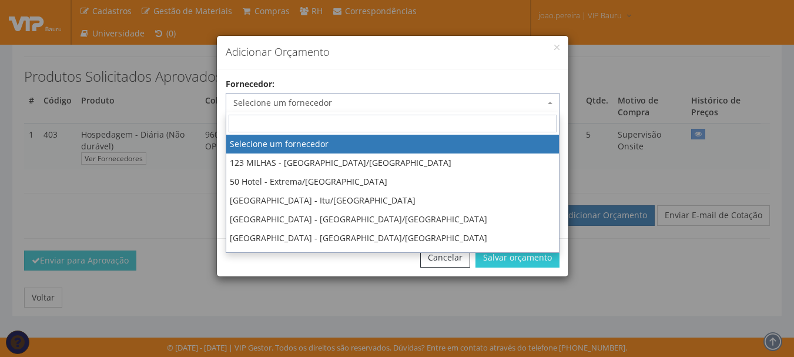
click at [446, 98] on span "Selecione um fornecedor" at bounding box center [388, 103] width 311 height 12
click at [378, 125] on input "search" at bounding box center [393, 124] width 328 height 18
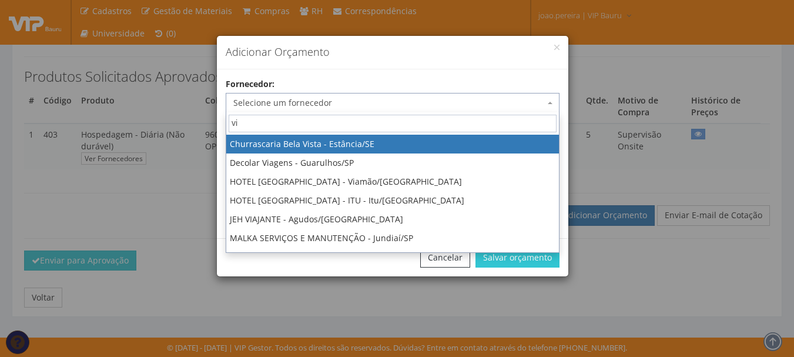
type input "vip"
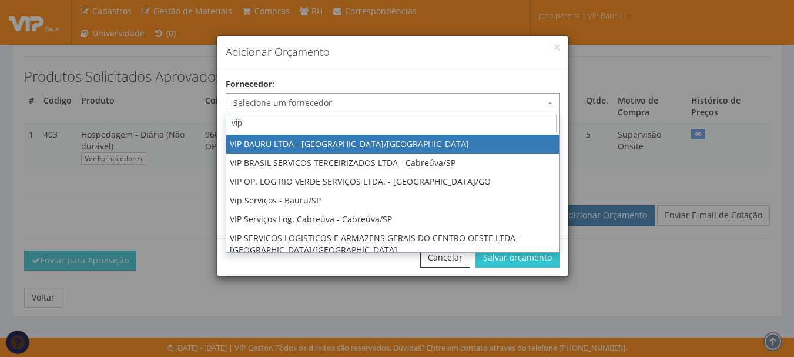
select select "532"
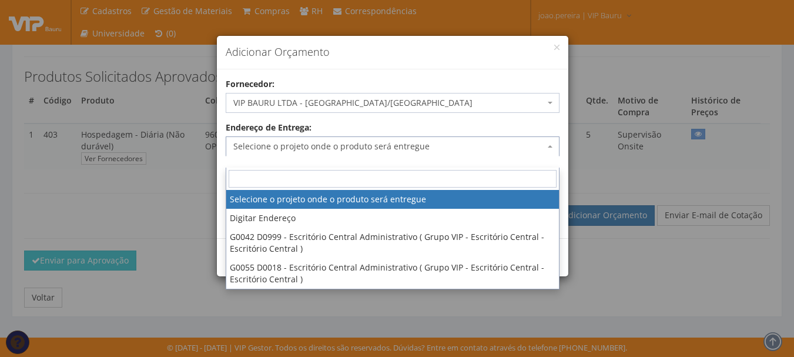
click at [399, 144] on span "Selecione o projeto onde o produto será entregue" at bounding box center [388, 146] width 311 height 12
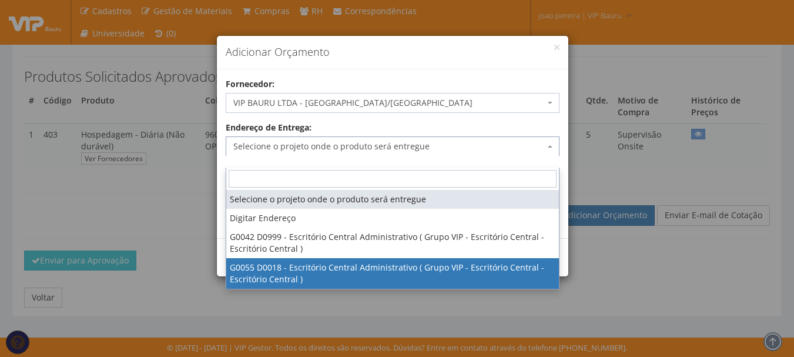
select select "55"
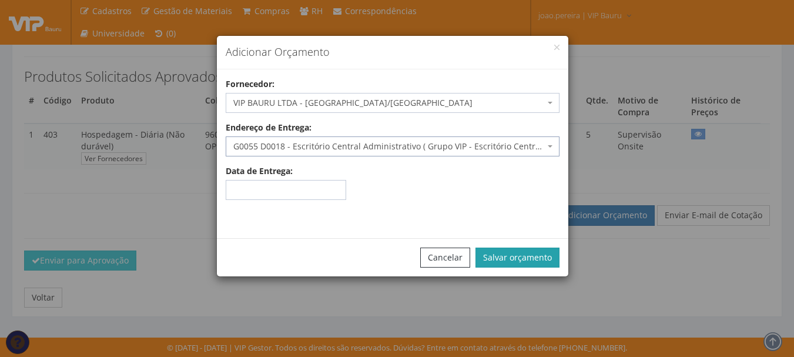
click at [531, 258] on button "Salvar orçamento" at bounding box center [517, 257] width 84 height 20
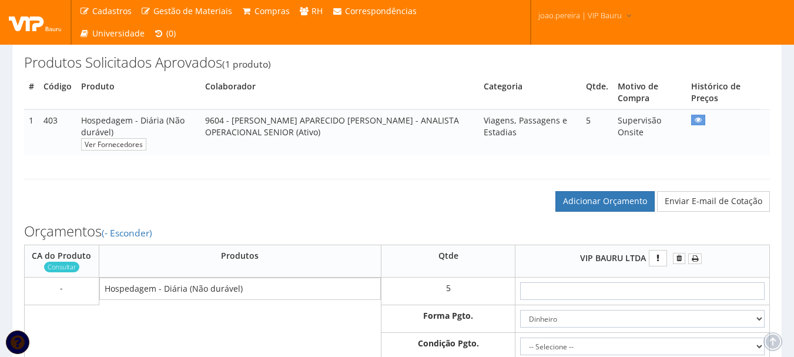
scroll to position [353, 0]
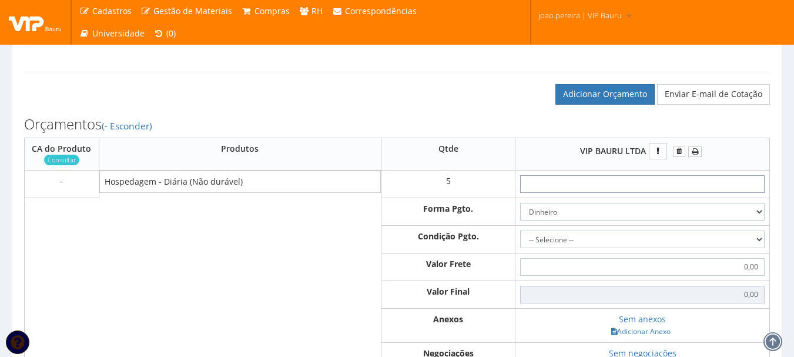
click at [644, 193] on input "text" at bounding box center [642, 184] width 244 height 18
type input "2"
type input "10,00"
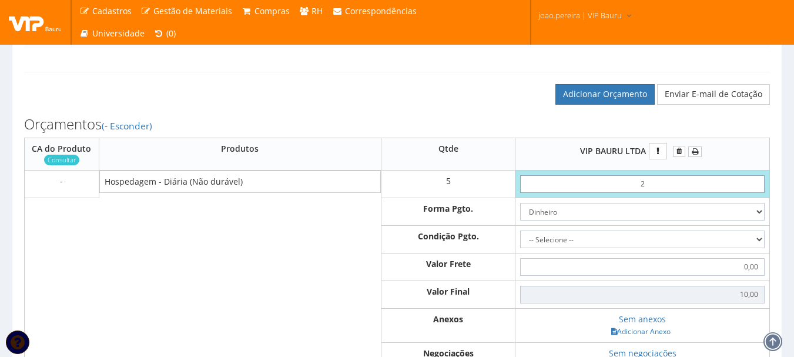
type input "23"
type input "115,00"
type input "2,38"
type input "11,90"
type input "23,80"
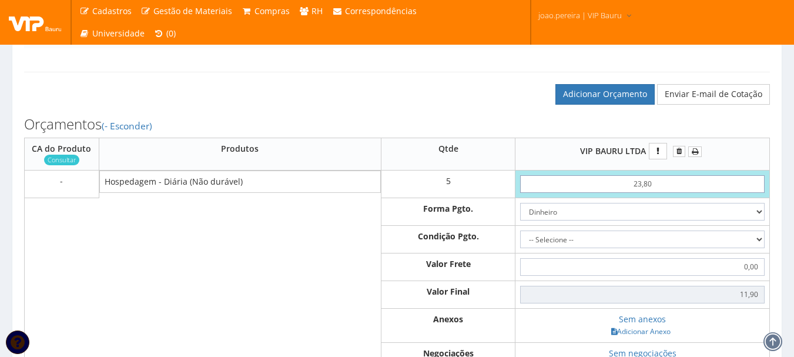
type input "119,00"
type input "238,00"
type input "1190,00"
type input "238,00"
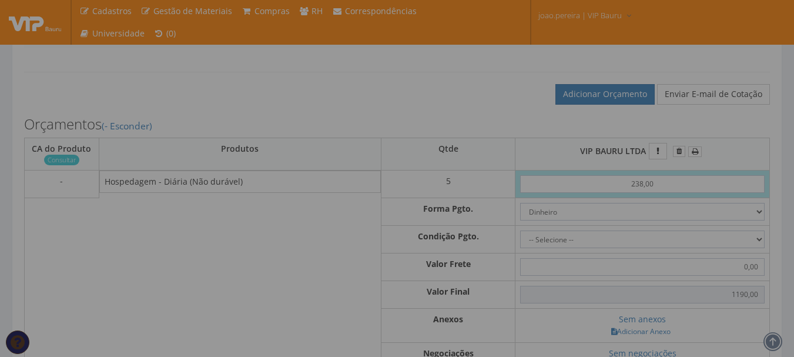
click at [757, 227] on div at bounding box center [397, 178] width 794 height 357
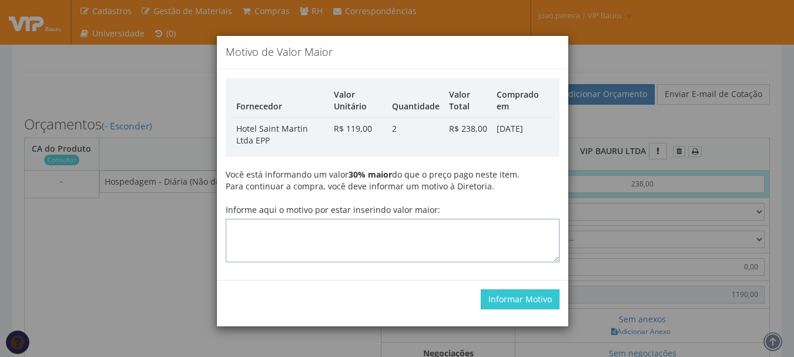
click at [380, 239] on textarea "Informe aqui o motivo por estar inserindo valor maior:" at bounding box center [393, 240] width 334 height 43
type textarea "atualização"
click at [535, 287] on div "Informar Motivo" at bounding box center [392, 299] width 351 height 38
click at [531, 294] on button "Informar Motivo" at bounding box center [520, 299] width 79 height 20
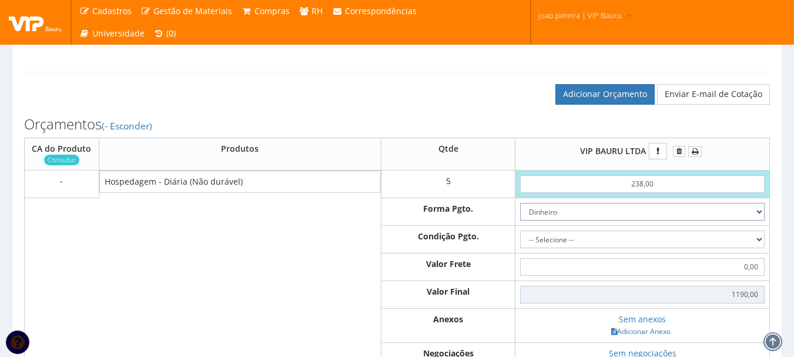
drag, startPoint x: 759, startPoint y: 220, endPoint x: 747, endPoint y: 223, distance: 11.5
click at [759, 220] on select "Dinheiro Boleto Bancário Depósito Transferência Bancária Cartão de Crédito Cart…" at bounding box center [642, 212] width 244 height 18
select select "3"
click at [520, 214] on select "Dinheiro Boleto Bancário Depósito Transferência Bancária Cartão de Crédito Cart…" at bounding box center [642, 212] width 244 height 18
click at [758, 248] on select "-- Selecione -- À vista 7 dias 10 dias" at bounding box center [642, 239] width 244 height 18
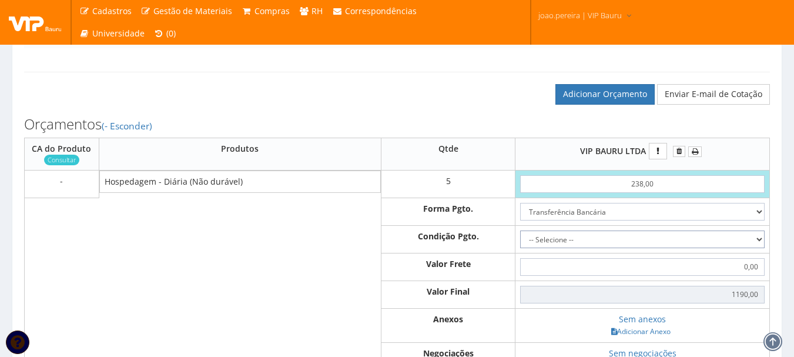
select select "0"
click at [520, 242] on select "-- Selecione -- À vista 7 dias 10 dias" at bounding box center [642, 239] width 244 height 18
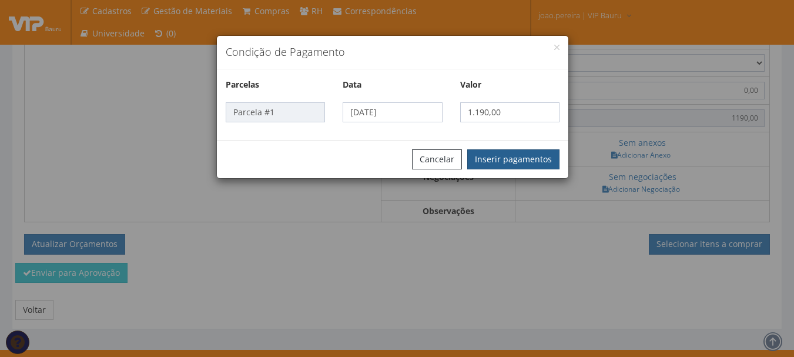
click at [516, 160] on button "Inserir pagamentos" at bounding box center [513, 159] width 92 height 20
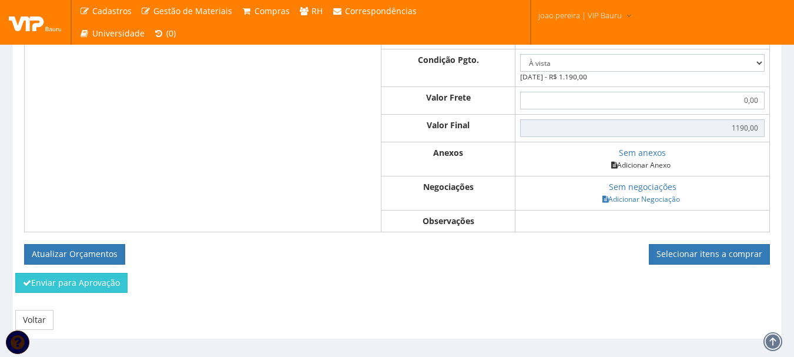
click at [636, 171] on link "Adicionar Anexo" at bounding box center [641, 165] width 66 height 12
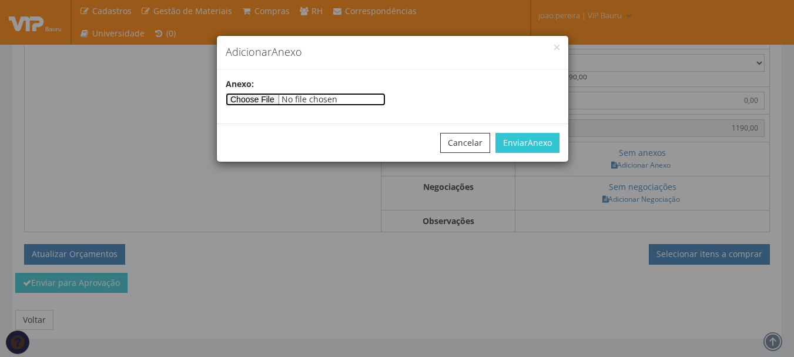
click at [270, 96] on input"] "file" at bounding box center [306, 99] width 160 height 13
type input"] "C:\fakepath\ARCENCIO 25-08.docx"
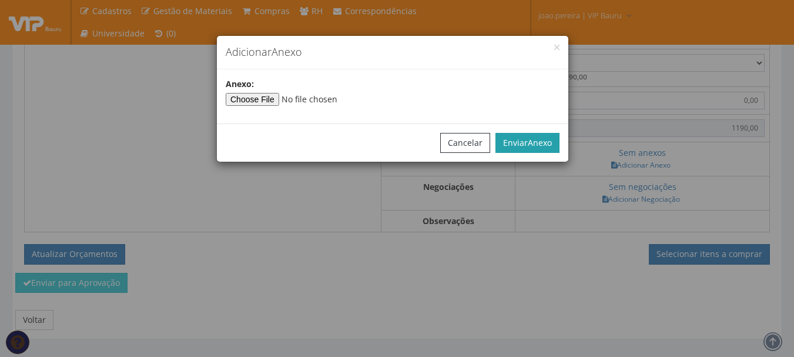
click at [539, 142] on span "Anexo" at bounding box center [540, 142] width 24 height 11
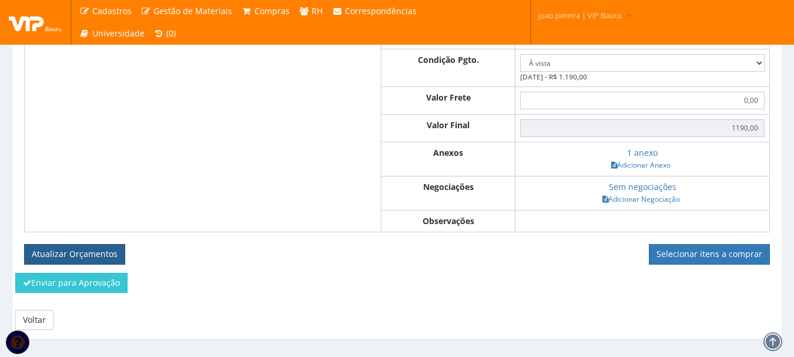
click at [76, 263] on button "Atualizar Orçamentos" at bounding box center [74, 254] width 101 height 20
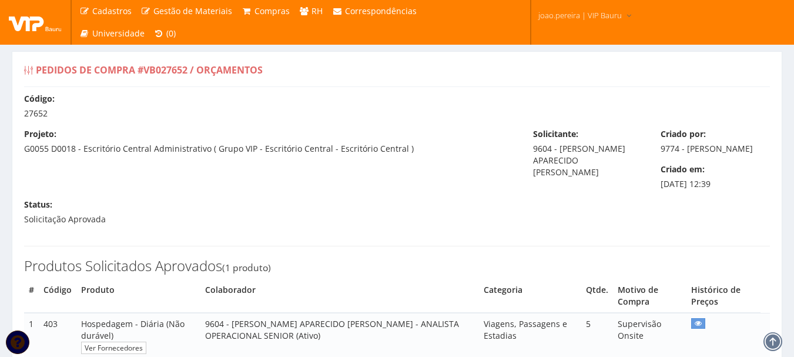
select select "0"
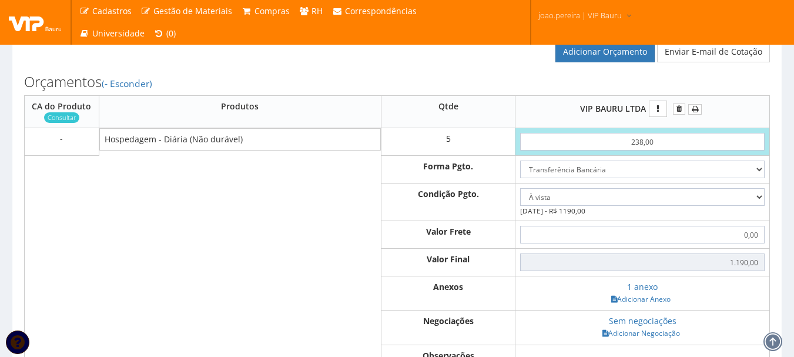
scroll to position [521, 0]
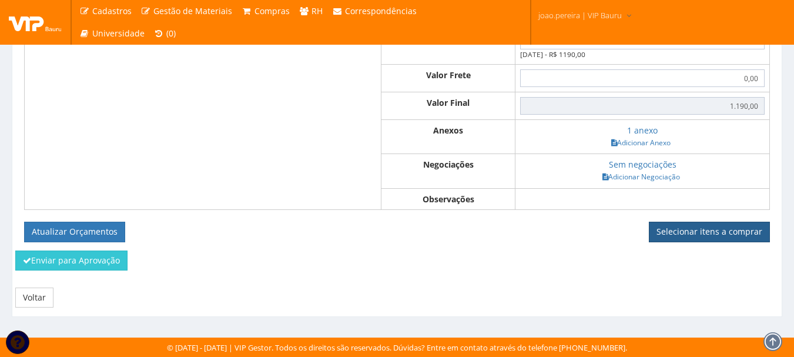
click at [700, 230] on link "Selecionar itens a comprar" at bounding box center [709, 232] width 121 height 20
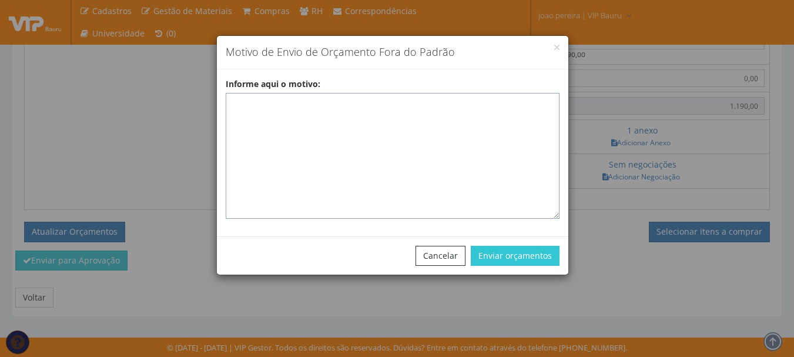
click at [246, 107] on textarea "Informe aqui o motivo:" at bounding box center [393, 156] width 334 height 126
paste textarea "Pedido de compra para emissão de adiantamento para colaborador - ADIANTAMENTO D…"
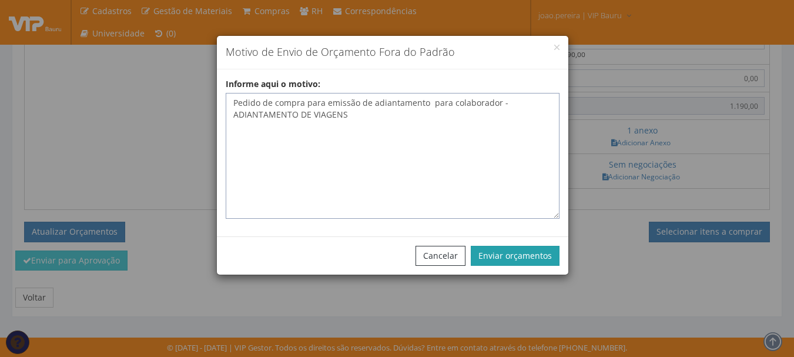
type textarea "Pedido de compra para emissão de adiantamento para colaborador - ADIANTAMENTO D…"
click at [514, 255] on button "Enviar orçamentos" at bounding box center [515, 256] width 89 height 20
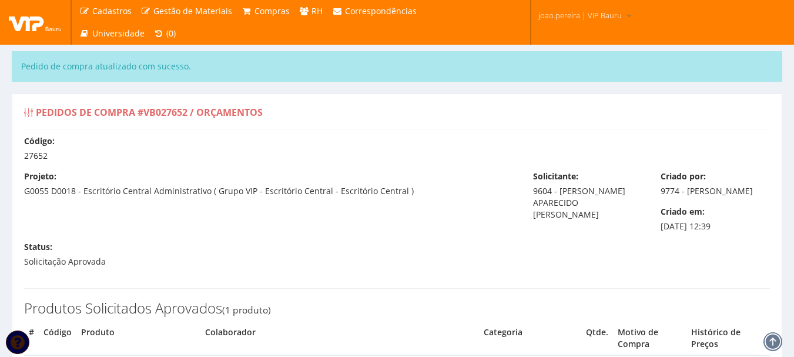
select select "0"
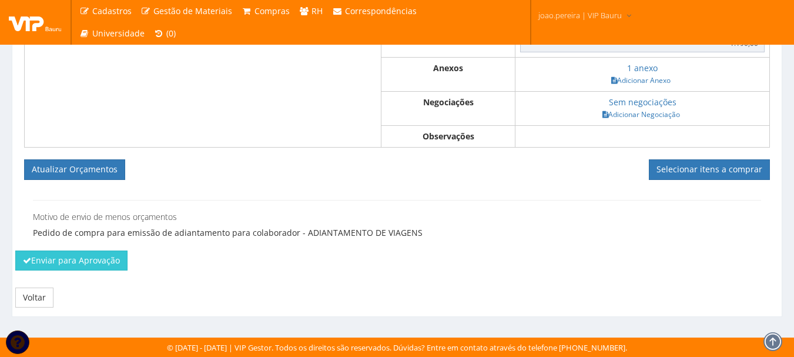
scroll to position [566, 0]
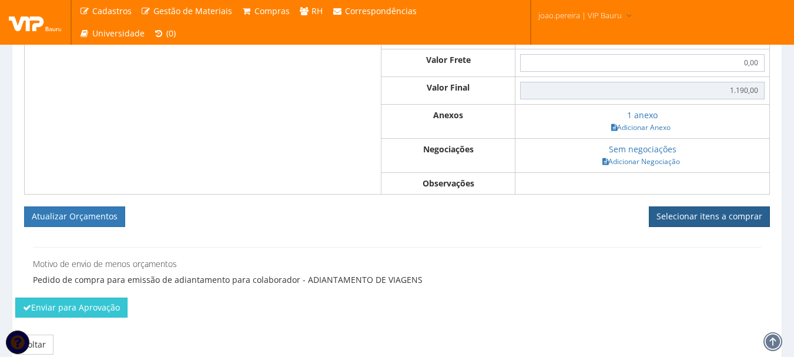
click at [715, 226] on link "Selecionar itens a comprar" at bounding box center [709, 216] width 121 height 20
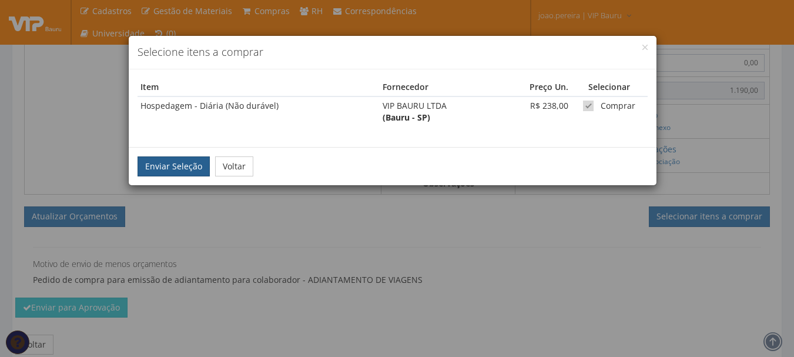
click at [179, 162] on button "Enviar Seleção" at bounding box center [173, 166] width 72 height 20
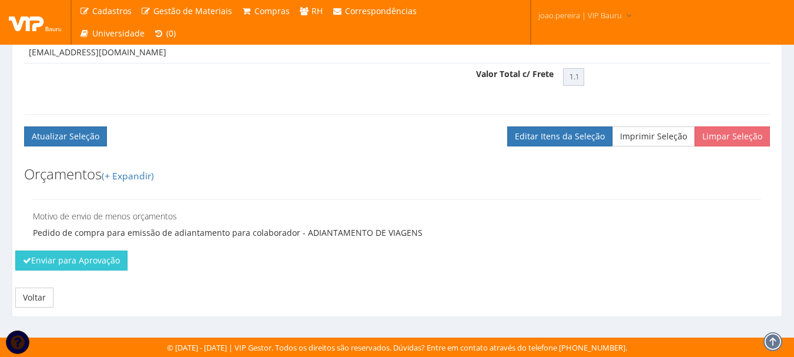
scroll to position [497, 0]
click at [81, 257] on button "Enviar para Aprovação" at bounding box center [71, 260] width 112 height 20
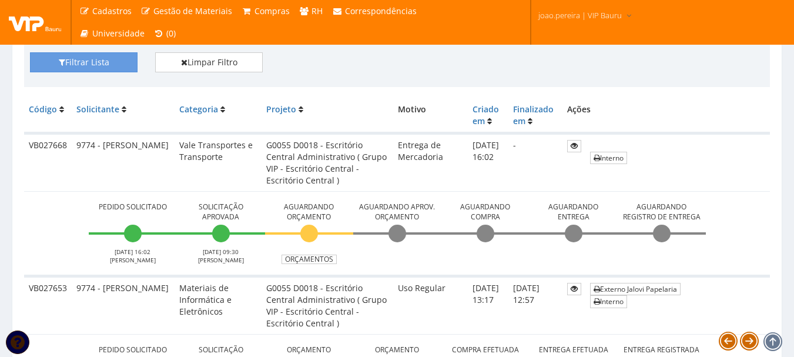
scroll to position [294, 0]
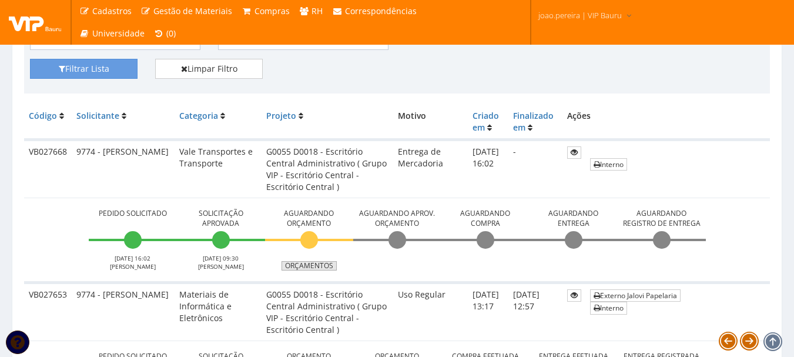
click at [307, 265] on link "Orçamentos" at bounding box center [308, 265] width 55 height 9
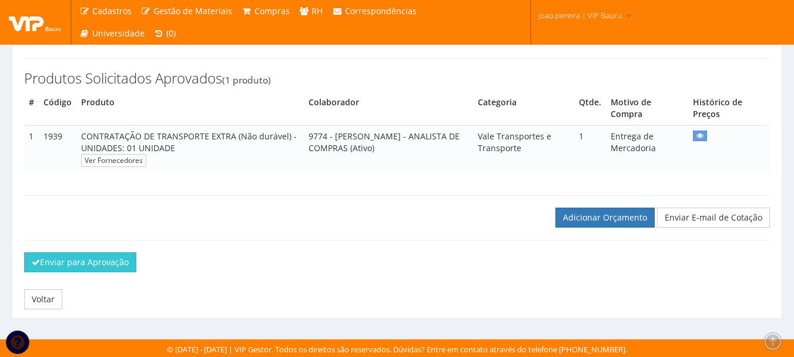
scroll to position [166, 0]
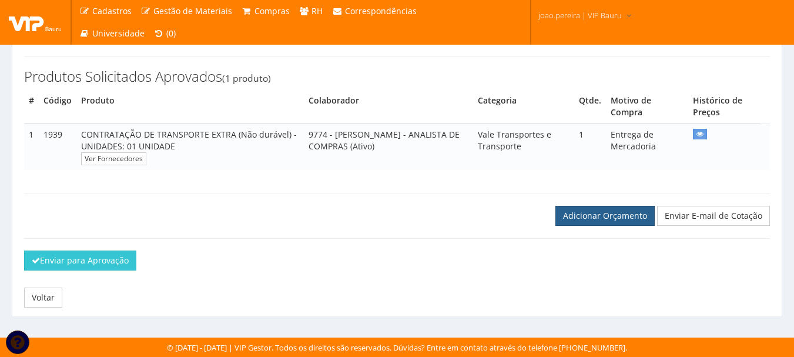
click at [627, 220] on link "Adicionar Orçamento" at bounding box center [604, 216] width 99 height 20
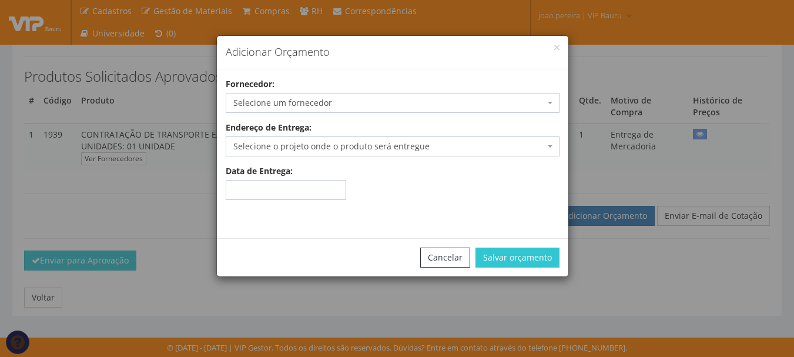
click at [376, 97] on span "Selecione um fornecedor" at bounding box center [388, 103] width 311 height 12
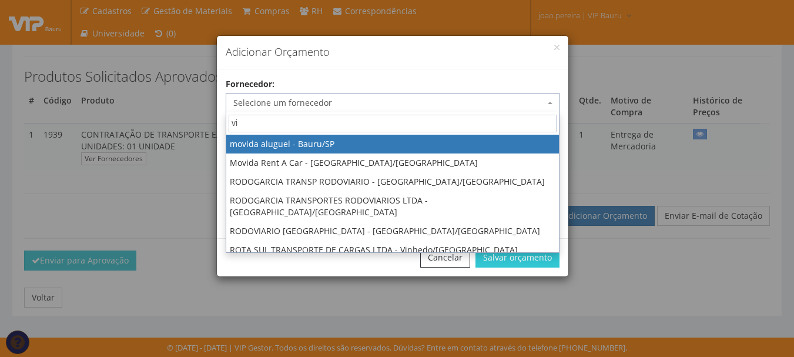
type input "vip"
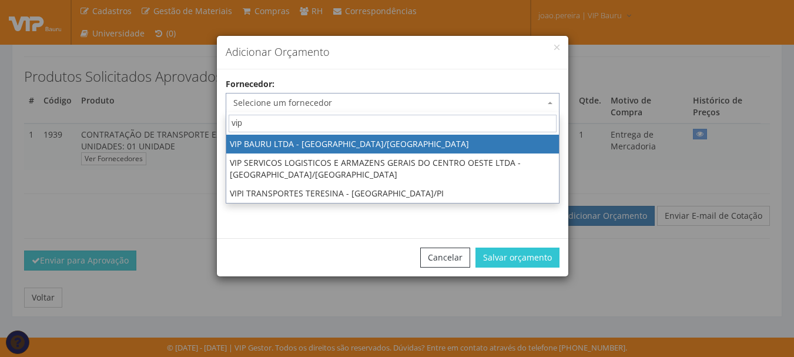
select select "532"
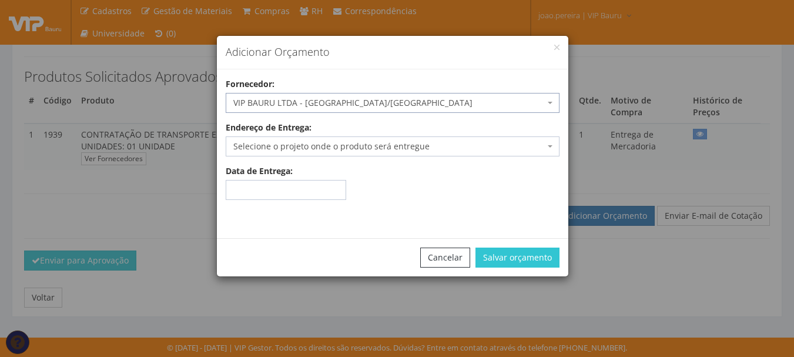
click at [407, 151] on span "Selecione o projeto onde o produto será entregue" at bounding box center [388, 146] width 311 height 12
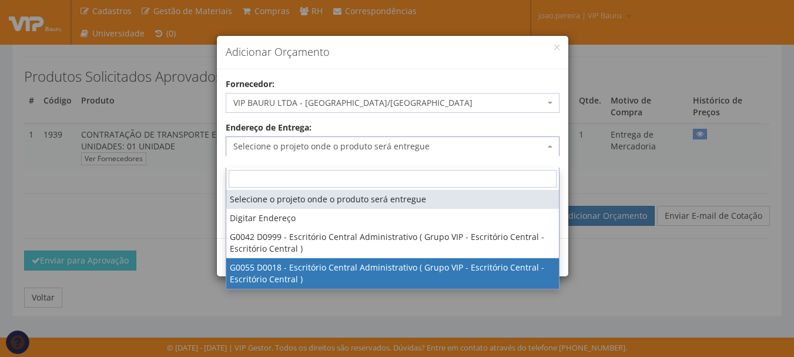
select select "55"
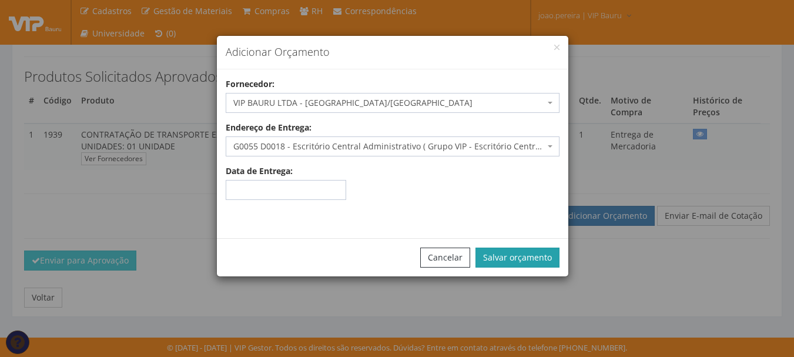
click at [516, 248] on button "Salvar orçamento" at bounding box center [517, 257] width 84 height 20
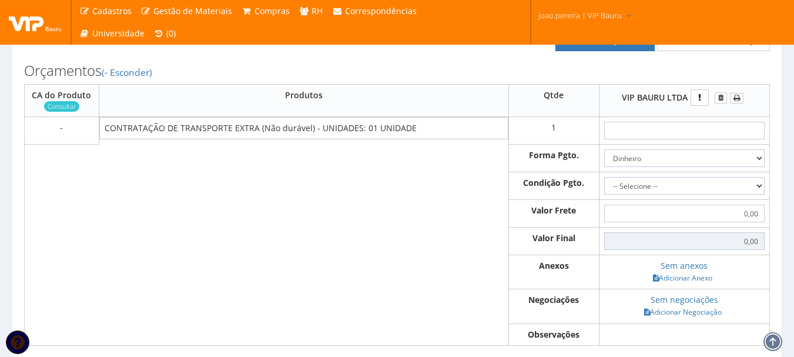
scroll to position [353, 0]
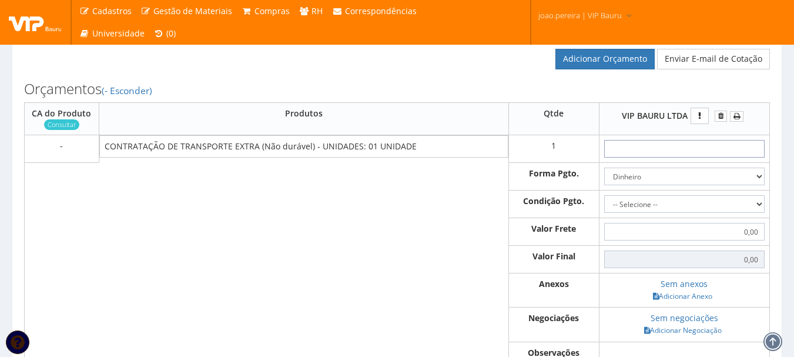
click at [689, 157] on input "text" at bounding box center [684, 149] width 160 height 18
type input "1"
type input "1,00"
type input "14"
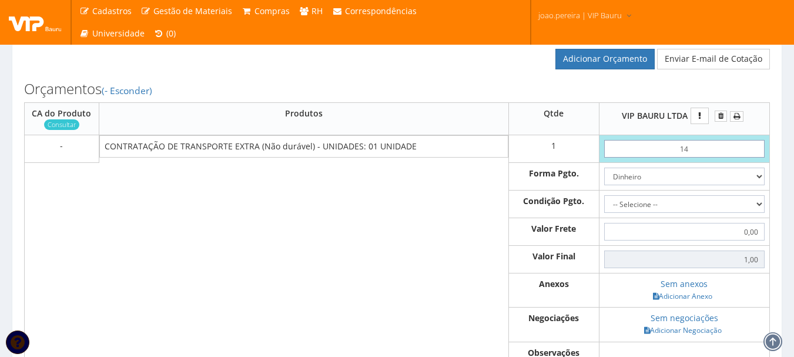
type input "14,00"
type input "1,45"
type input "14,50"
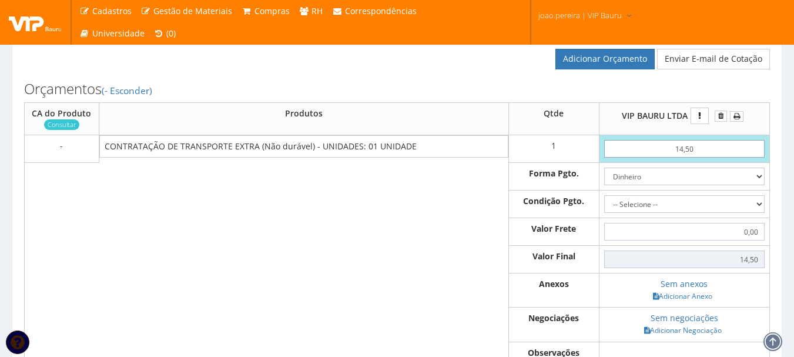
type input "145,00"
type input "1.450,00"
type input "1450,00"
type input "1.450,00"
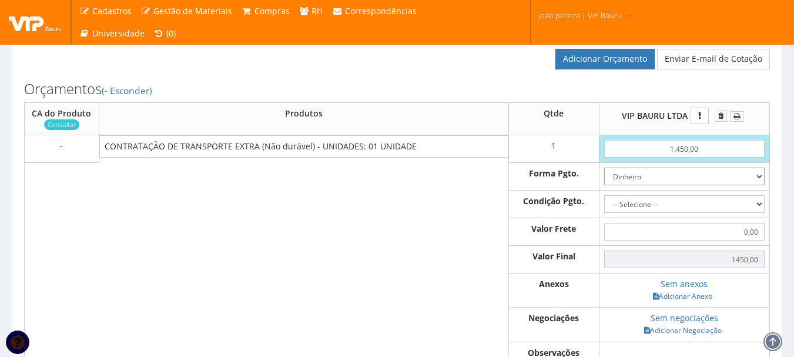
click at [759, 185] on select "Dinheiro Boleto Bancário Depósito Transferência Bancária Cartão de Crédito Cart…" at bounding box center [684, 176] width 160 height 18
select select "3"
click at [604, 179] on select "Dinheiro Boleto Bancário Depósito Transferência Bancária Cartão de Crédito Cart…" at bounding box center [684, 176] width 160 height 18
drag, startPoint x: 759, startPoint y: 219, endPoint x: 753, endPoint y: 223, distance: 6.4
click at [759, 213] on select "-- Selecione -- À vista 7 dias 10 dias" at bounding box center [684, 204] width 160 height 18
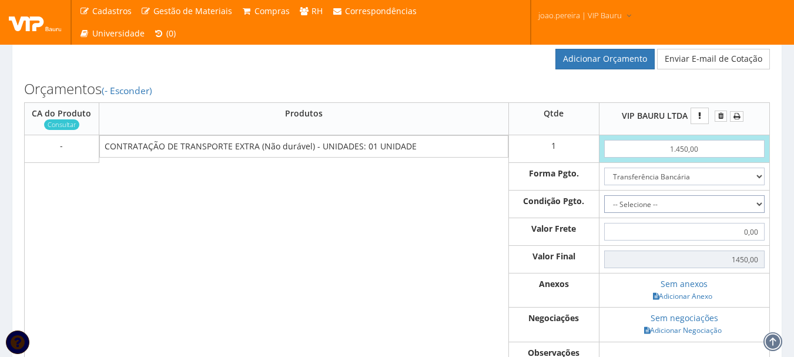
select select "0"
click at [604, 207] on select "-- Selecione -- À vista 7 dias 10 dias" at bounding box center [684, 204] width 160 height 18
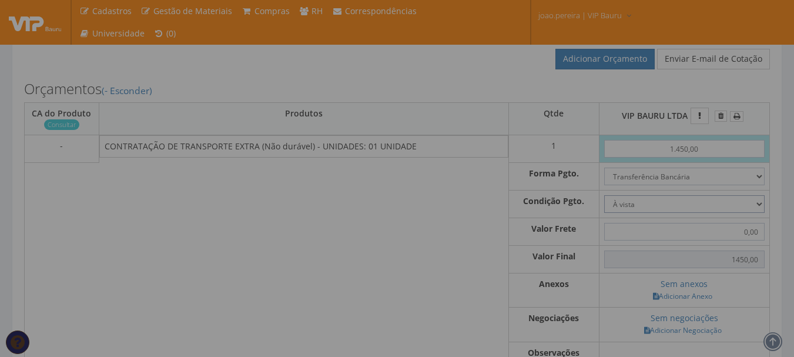
type input "1.450,00"
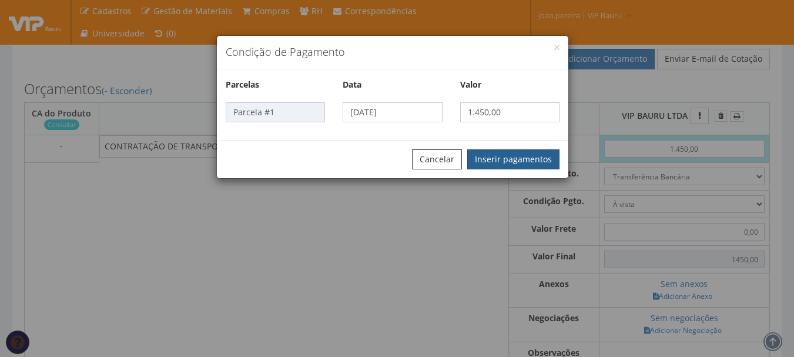
click at [521, 163] on button "Inserir pagamentos" at bounding box center [513, 159] width 92 height 20
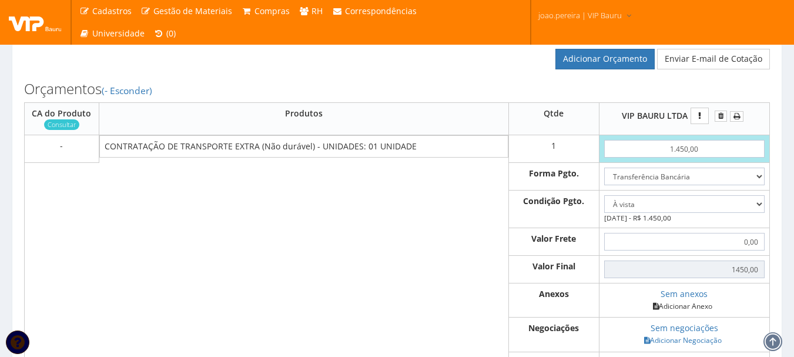
click at [691, 312] on link "Adicionar Anexo" at bounding box center [682, 306] width 66 height 12
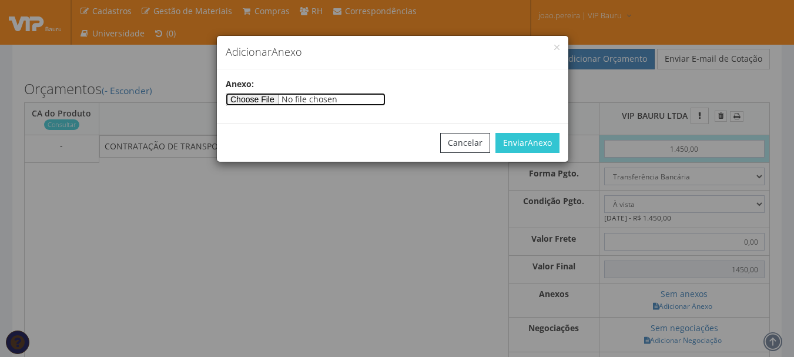
click at [249, 102] on input"] "file" at bounding box center [306, 99] width 160 height 13
type input"] "C:\fakepath\Orçamento THL.jpg"
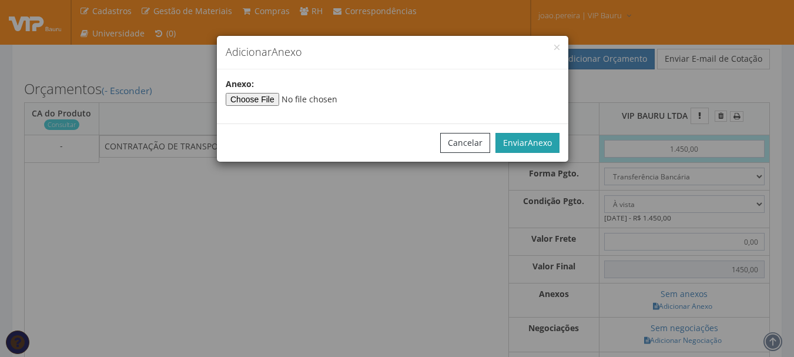
click at [545, 140] on span "Anexo" at bounding box center [540, 142] width 24 height 11
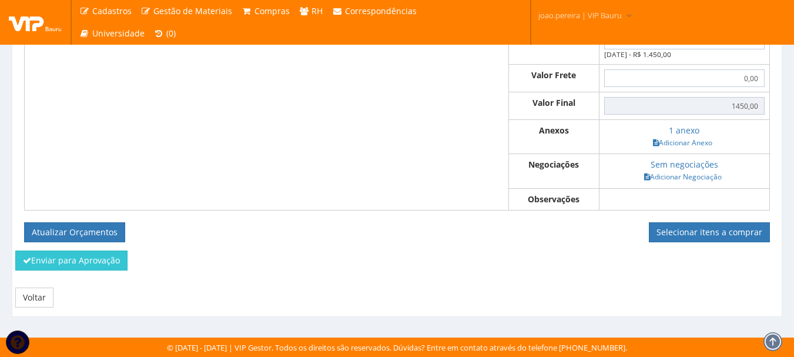
scroll to position [528, 0]
click at [69, 230] on button "Atualizar Orçamentos" at bounding box center [74, 232] width 101 height 20
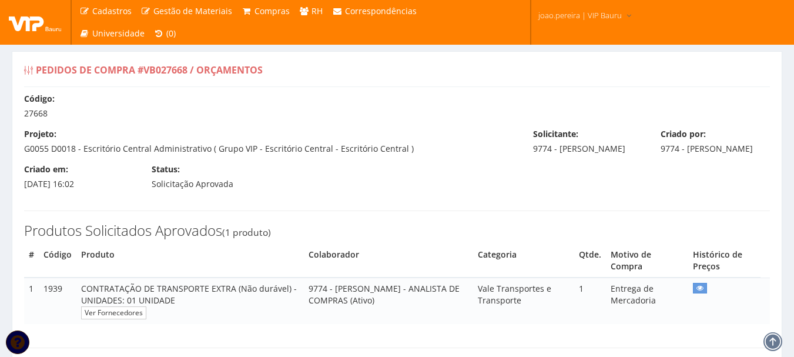
select select "0"
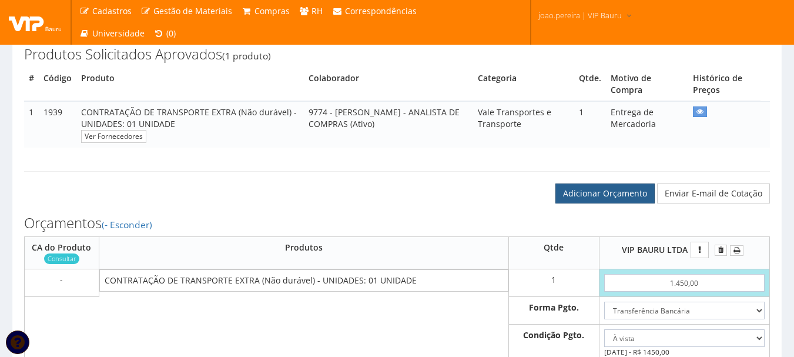
click at [608, 203] on link "Adicionar Orçamento" at bounding box center [604, 193] width 99 height 20
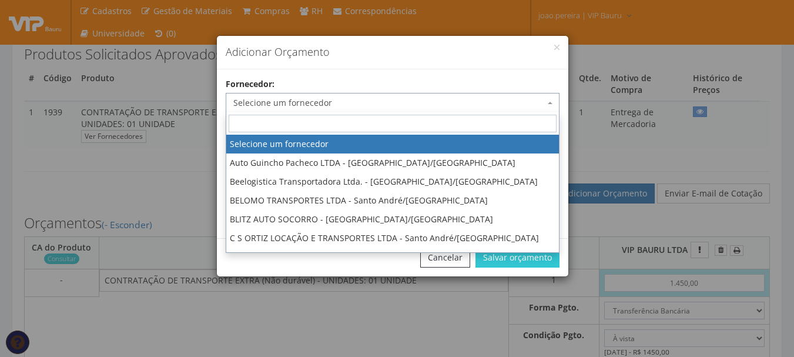
click at [343, 105] on span "Selecione um fornecedor" at bounding box center [388, 103] width 311 height 12
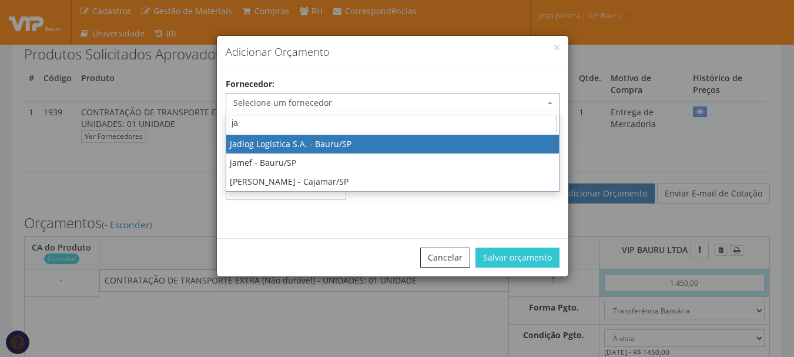
type input "jad"
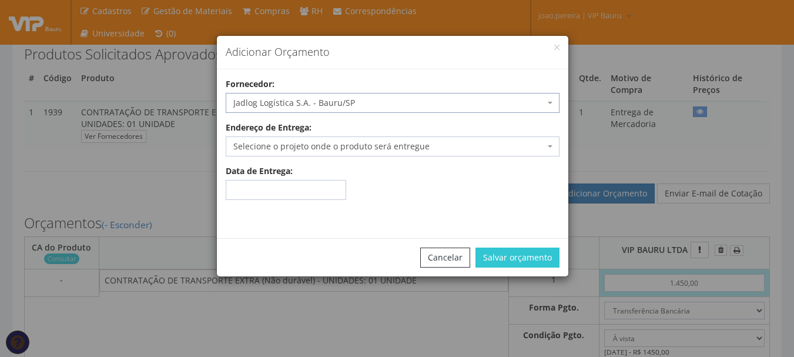
select select "2591"
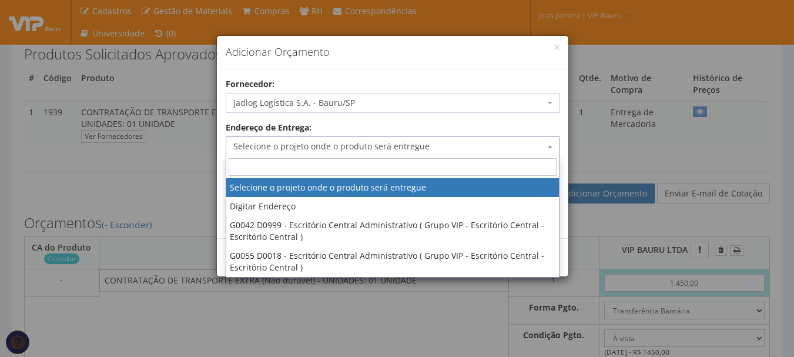
click at [536, 143] on span "Selecione o projeto onde o produto será entregue" at bounding box center [388, 146] width 311 height 12
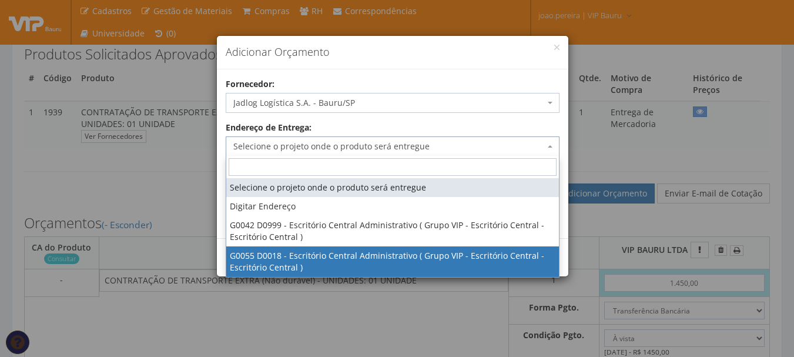
select select "55"
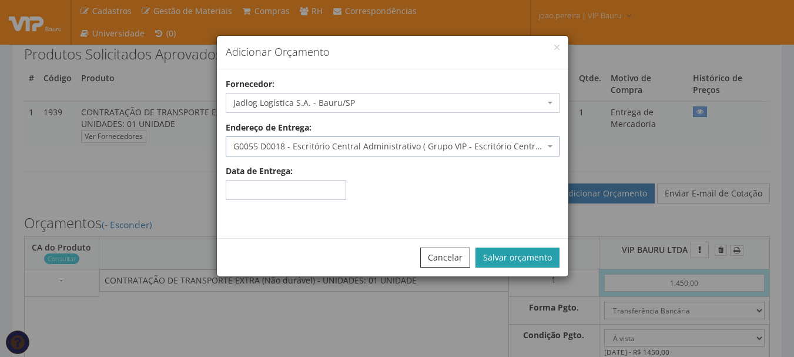
click at [517, 257] on button "Salvar orçamento" at bounding box center [517, 257] width 84 height 20
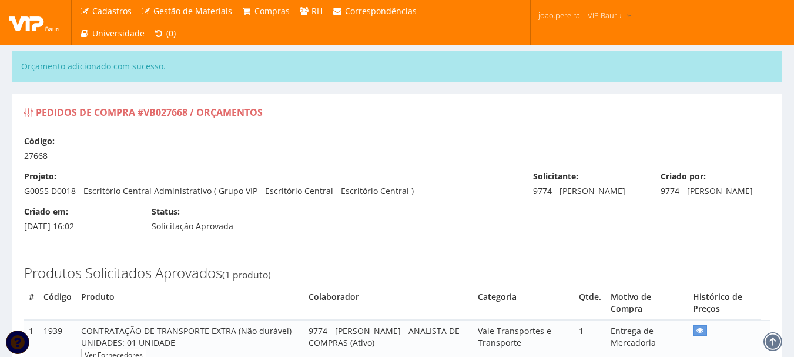
select select "0"
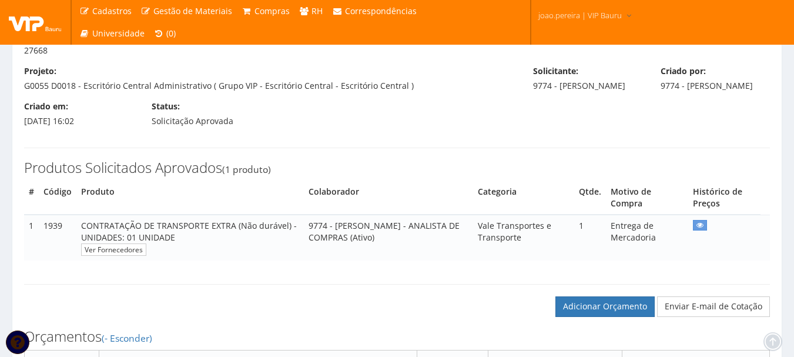
scroll to position [118, 0]
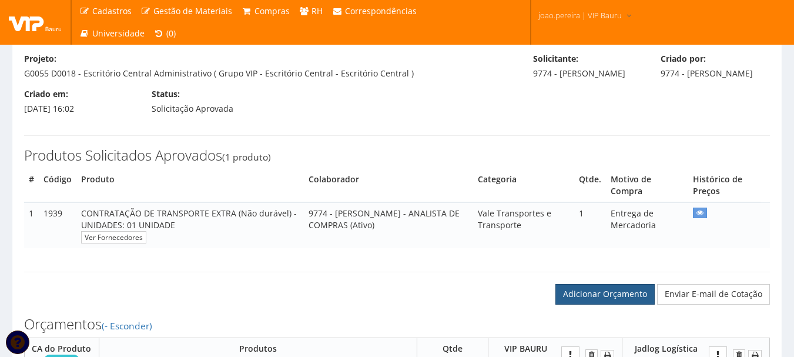
click at [612, 304] on link "Adicionar Orçamento" at bounding box center [604, 294] width 99 height 20
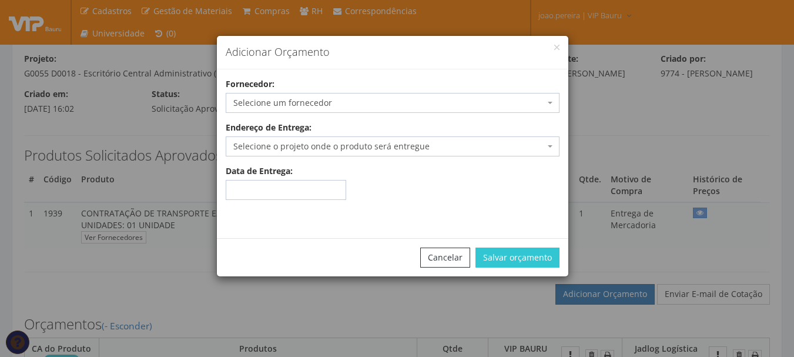
click at [311, 106] on span "Selecione um fornecedor" at bounding box center [388, 103] width 311 height 12
click at [454, 264] on button "Cancelar" at bounding box center [445, 257] width 50 height 20
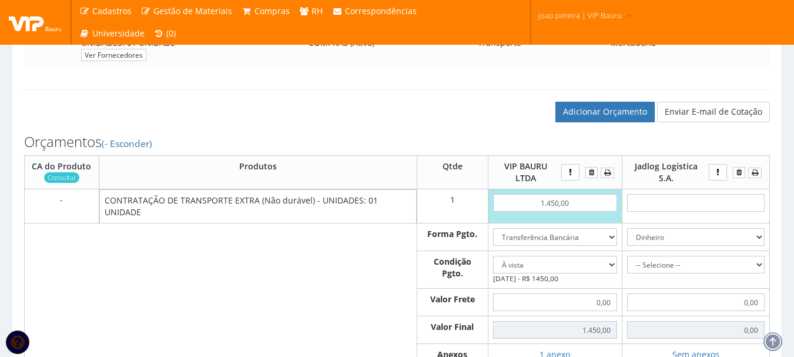
scroll to position [353, 0]
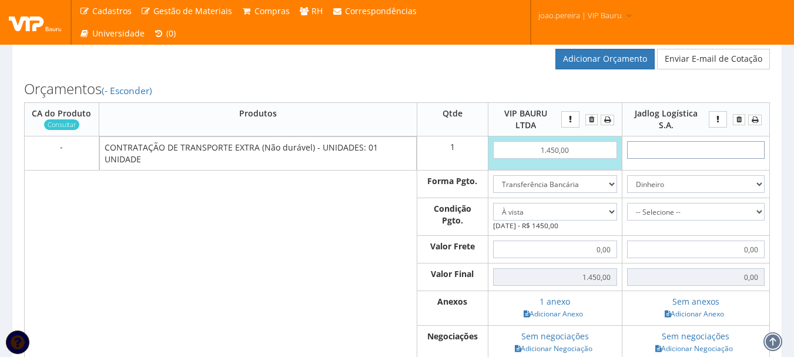
click at [706, 159] on input "text" at bounding box center [696, 150] width 138 height 18
type input "2"
type input "2,00"
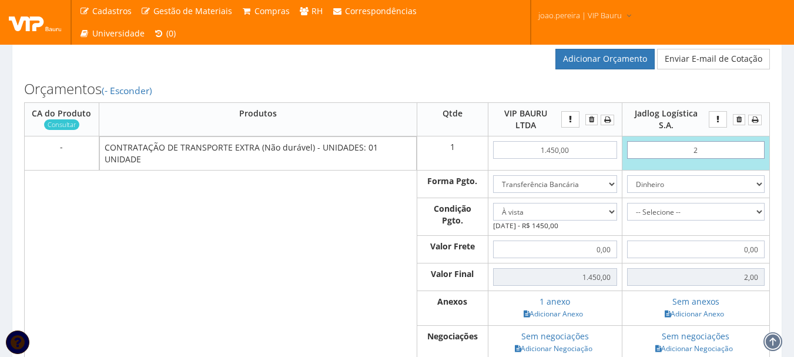
type input "29"
type input "29,00"
type input "2,93"
type input "29,34"
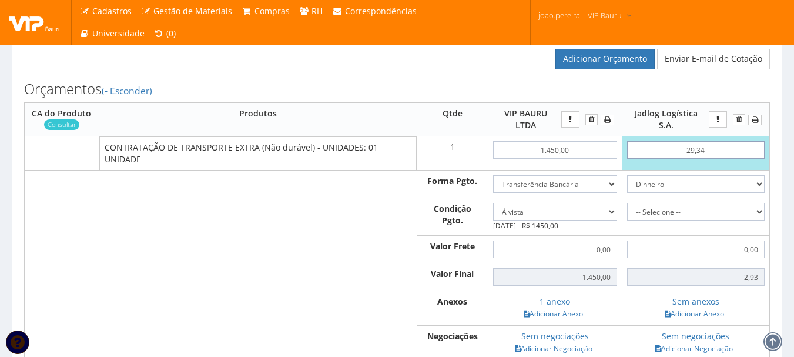
type input "29,34"
type input "293,45"
click at [760, 187] on select "Dinheiro Boleto Bancário Depósito Transferência Bancária Cartão de Crédito Cart…" at bounding box center [696, 184] width 138 height 18
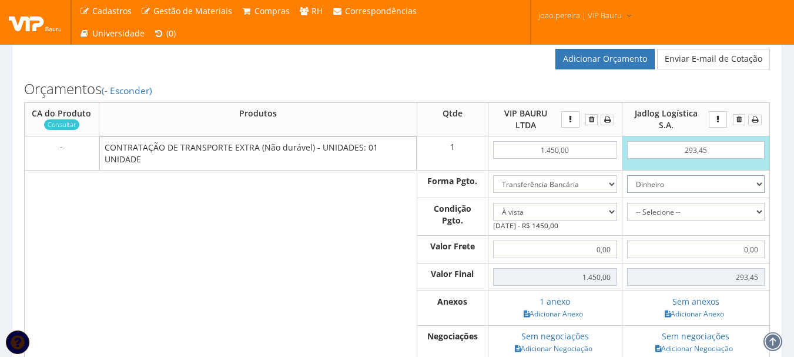
select select "3"
click at [627, 179] on select "Dinheiro Boleto Bancário Depósito Transferência Bancária Cartão de Crédito Cart…" at bounding box center [696, 184] width 138 height 18
drag, startPoint x: 762, startPoint y: 214, endPoint x: 736, endPoint y: 228, distance: 30.0
click at [762, 214] on select "-- Selecione -- À vista 7 dias 10 dias" at bounding box center [696, 212] width 138 height 18
select select "0"
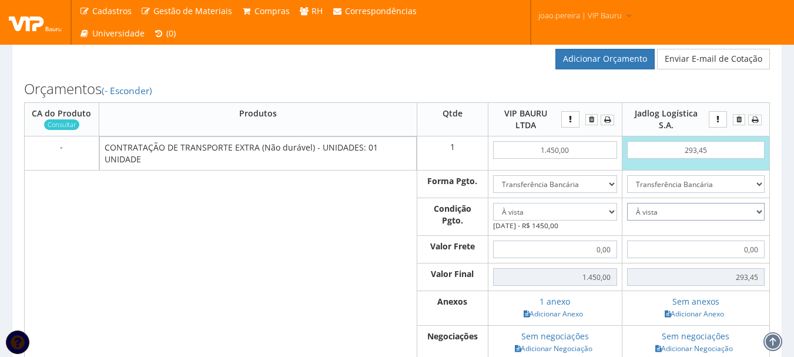
click at [627, 207] on select "-- Selecione -- À vista 7 dias 10 dias" at bounding box center [696, 212] width 138 height 18
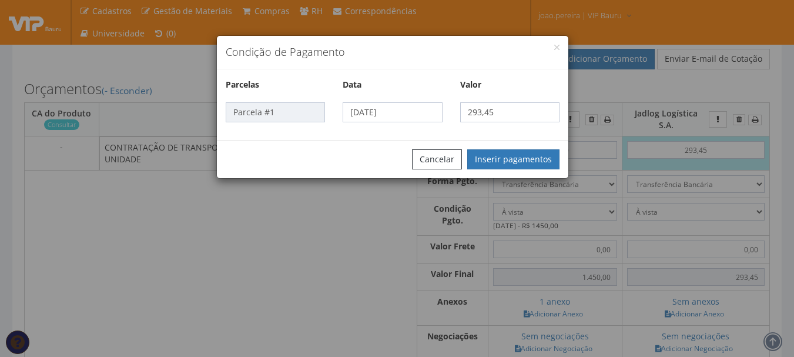
click at [519, 146] on div "Cancelar Inserir pagamentos" at bounding box center [392, 159] width 351 height 38
click at [521, 159] on button "Inserir pagamentos" at bounding box center [513, 159] width 92 height 20
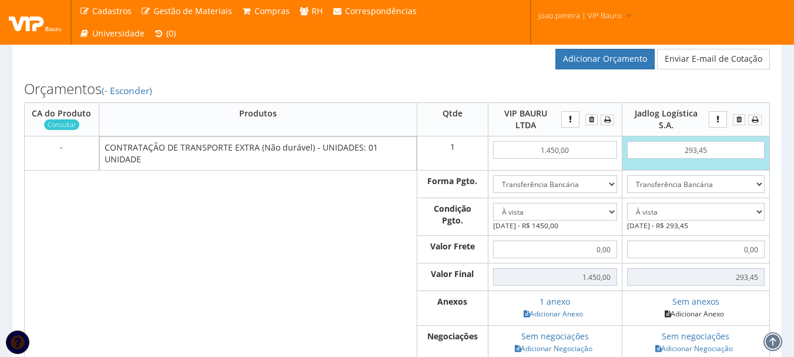
click at [707, 318] on link "Adicionar Anexo" at bounding box center [694, 313] width 66 height 12
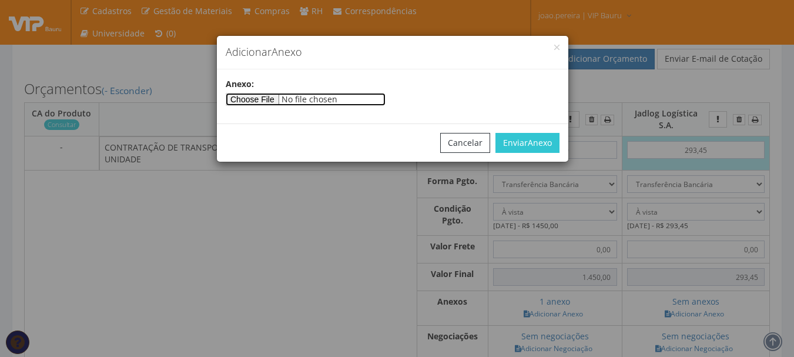
click at [265, 98] on input"] "file" at bounding box center [306, 99] width 160 height 13
type input"] "C:\fakepath\Orçamento JADLOG.jpg"
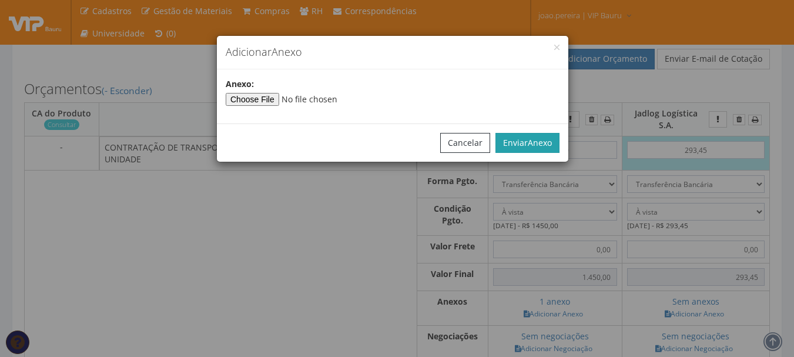
click at [532, 140] on span "Anexo" at bounding box center [540, 142] width 24 height 11
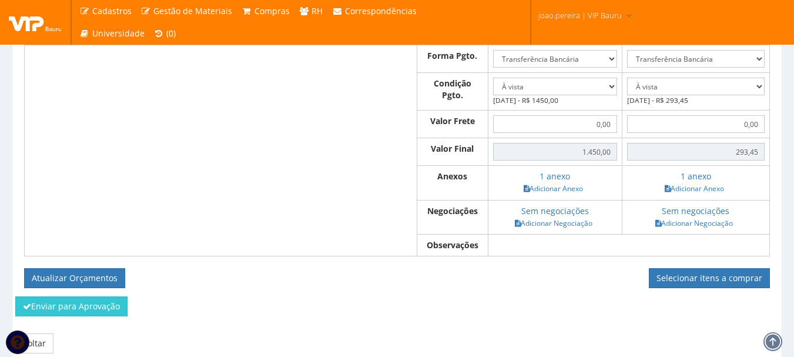
scroll to position [528, 0]
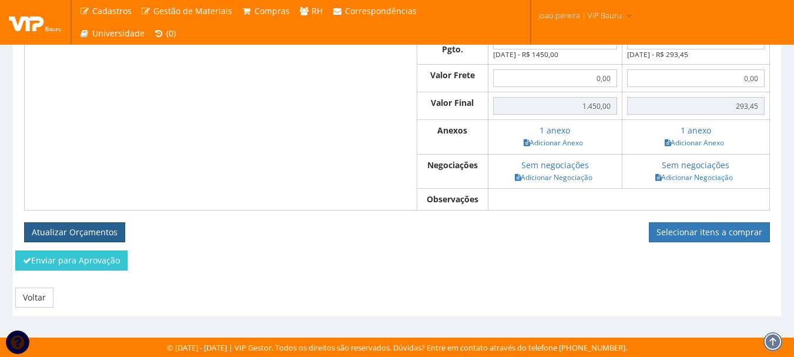
click at [75, 230] on button "Atualizar Orçamentos" at bounding box center [74, 232] width 101 height 20
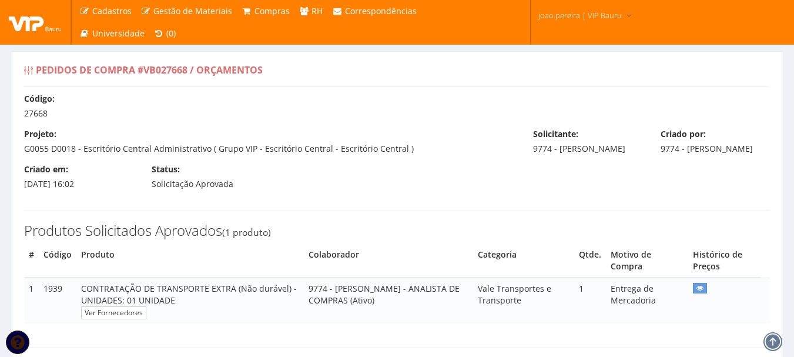
select select "0"
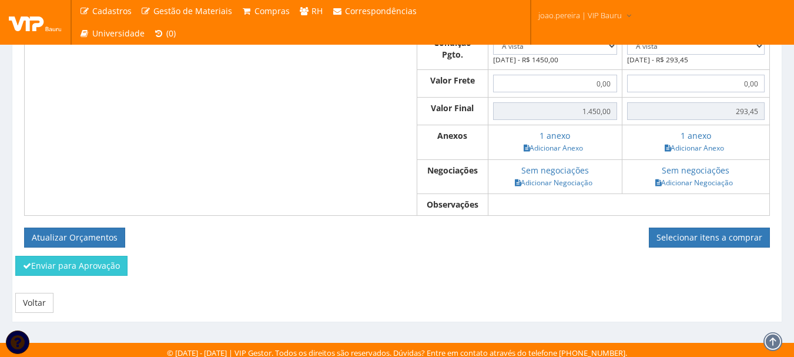
scroll to position [485, 0]
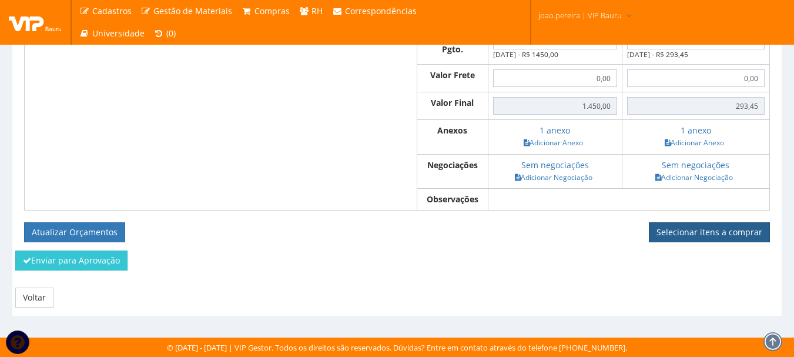
click at [746, 234] on link "Selecionar itens a comprar" at bounding box center [709, 232] width 121 height 20
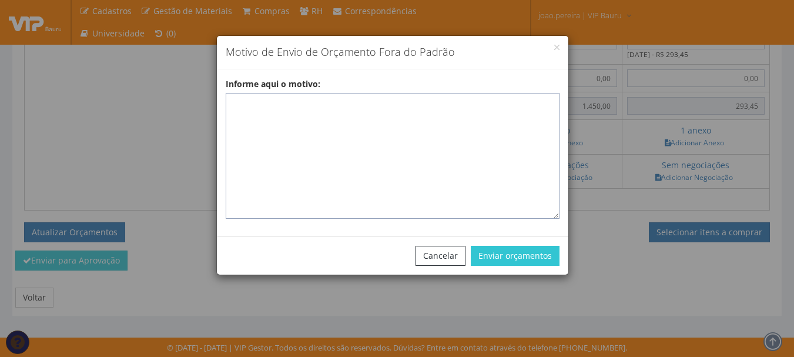
click at [337, 111] on textarea "Informe aqui o motivo:" at bounding box center [393, 156] width 334 height 126
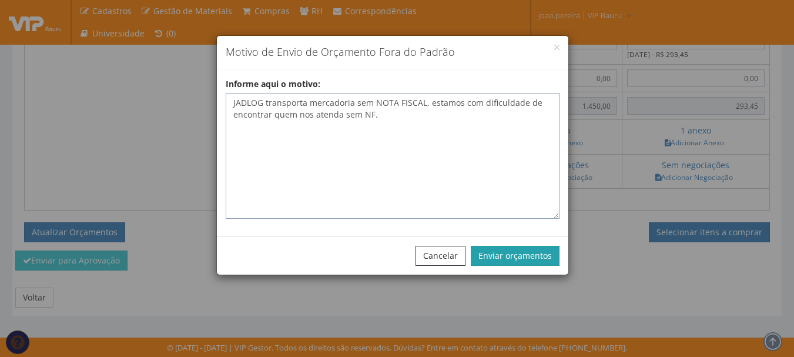
type textarea "JADLOG transporta mercadoria sem NOTA FISCAL, estamos com dificuldade de encont…"
click at [528, 258] on button "Enviar orçamentos" at bounding box center [515, 256] width 89 height 20
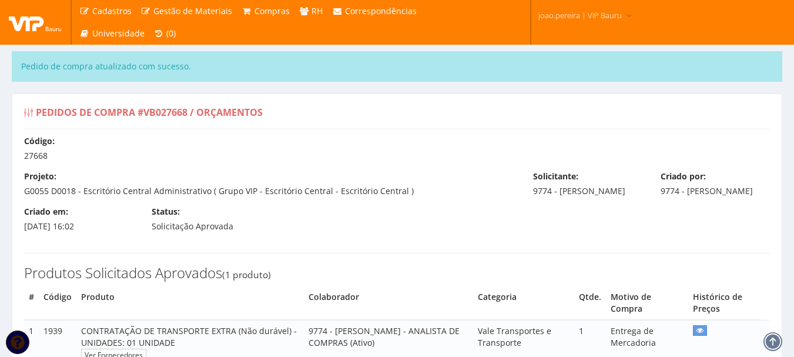
select select "0"
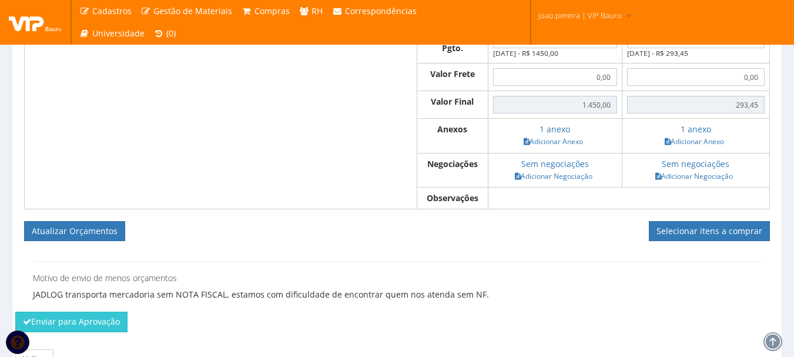
scroll to position [588, 0]
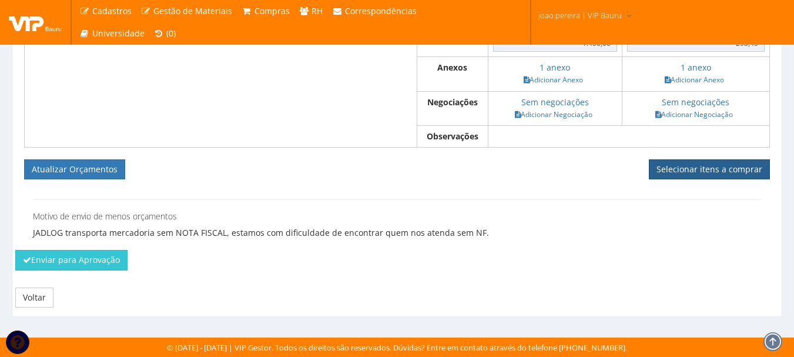
click at [733, 170] on link "Selecionar itens a comprar" at bounding box center [709, 169] width 121 height 20
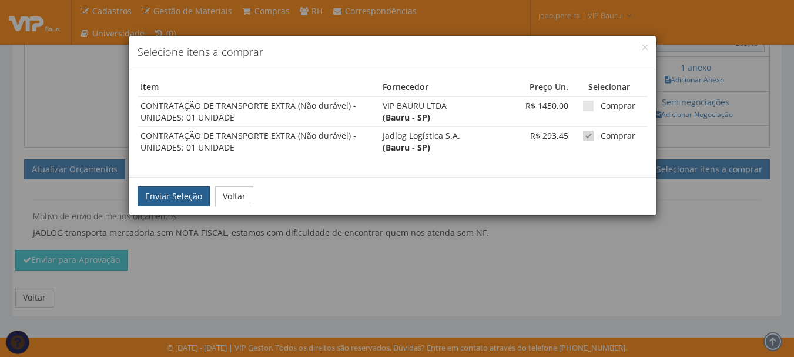
click at [171, 188] on button "Enviar Seleção" at bounding box center [173, 196] width 72 height 20
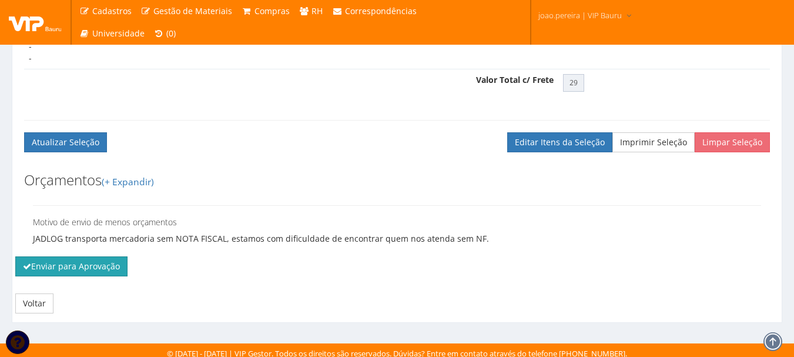
scroll to position [462, 0]
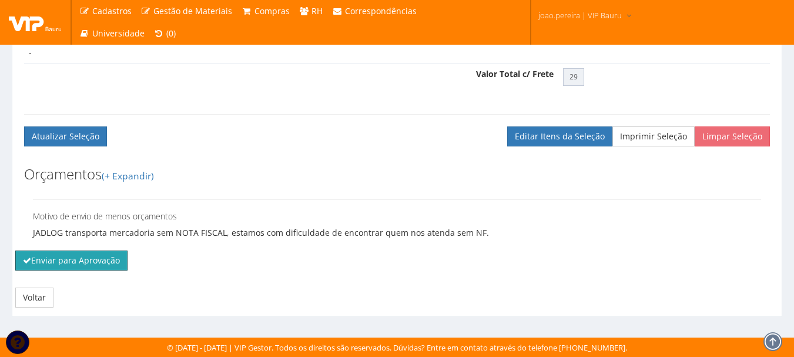
drag, startPoint x: 73, startPoint y: 260, endPoint x: 442, endPoint y: 41, distance: 429.7
click at [73, 260] on button "Enviar para Aprovação" at bounding box center [71, 260] width 112 height 20
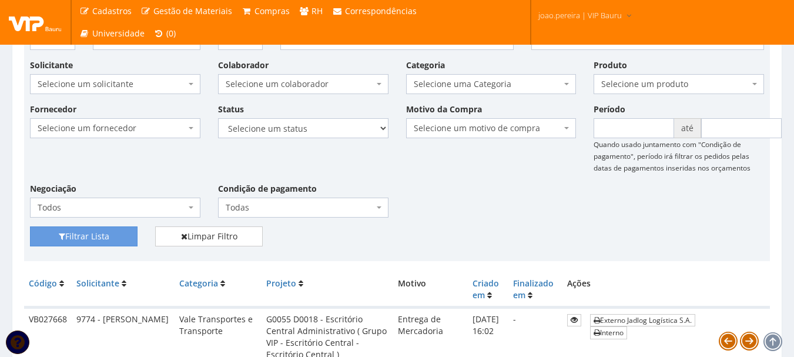
scroll to position [118, 0]
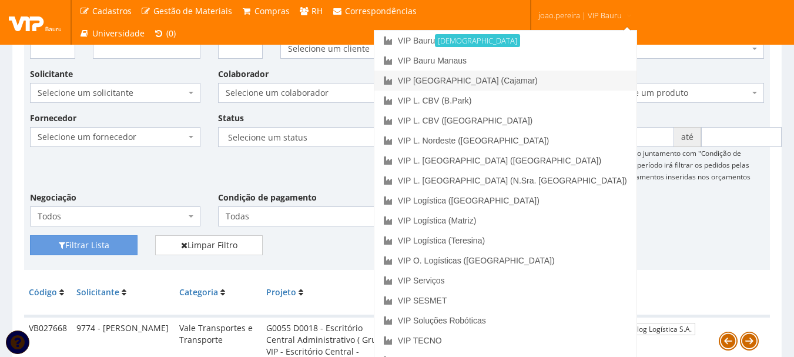
click at [558, 79] on link "VIP [GEOGRAPHIC_DATA] (Cajamar)" at bounding box center [505, 81] width 262 height 20
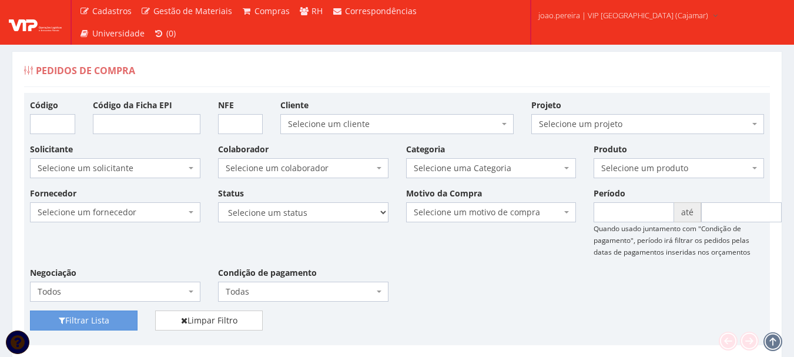
click at [458, 277] on div "Fornecedor Selecione um fornecedor ******** ******** 1000 MARCAS [GEOGRAPHIC_DA…" at bounding box center [397, 248] width 752 height 123
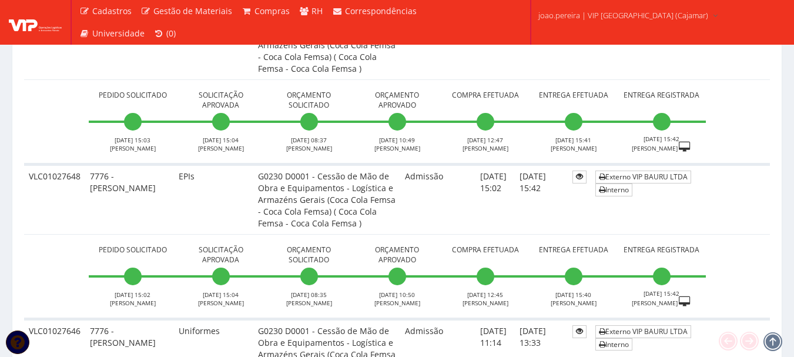
scroll to position [1998, 0]
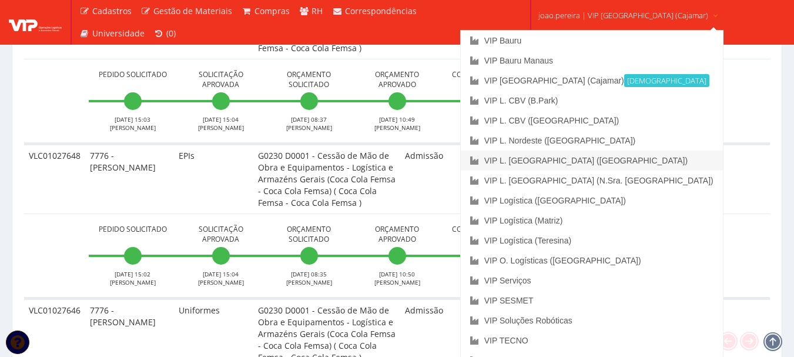
click at [611, 162] on link "VIP L. [GEOGRAPHIC_DATA] ([GEOGRAPHIC_DATA])" at bounding box center [592, 160] width 262 height 20
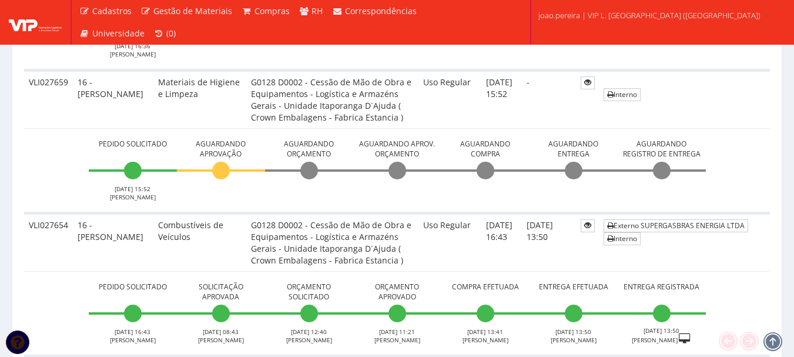
scroll to position [764, 0]
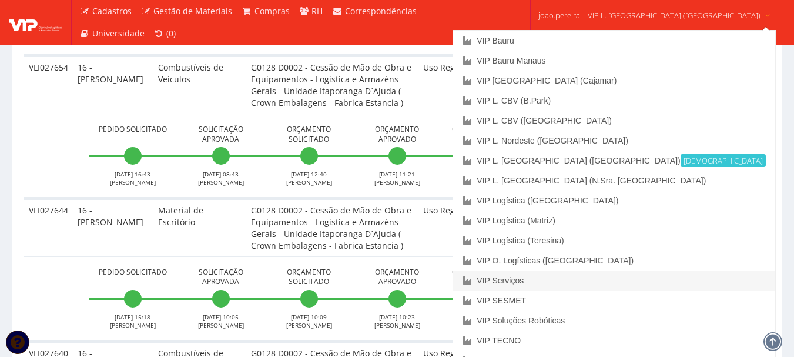
click at [586, 279] on link "VIP Serviços" at bounding box center [613, 280] width 321 height 20
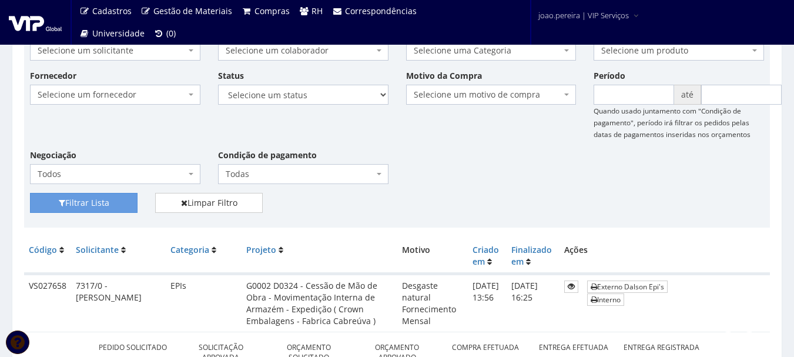
scroll to position [294, 0]
